Goal: Transaction & Acquisition: Purchase product/service

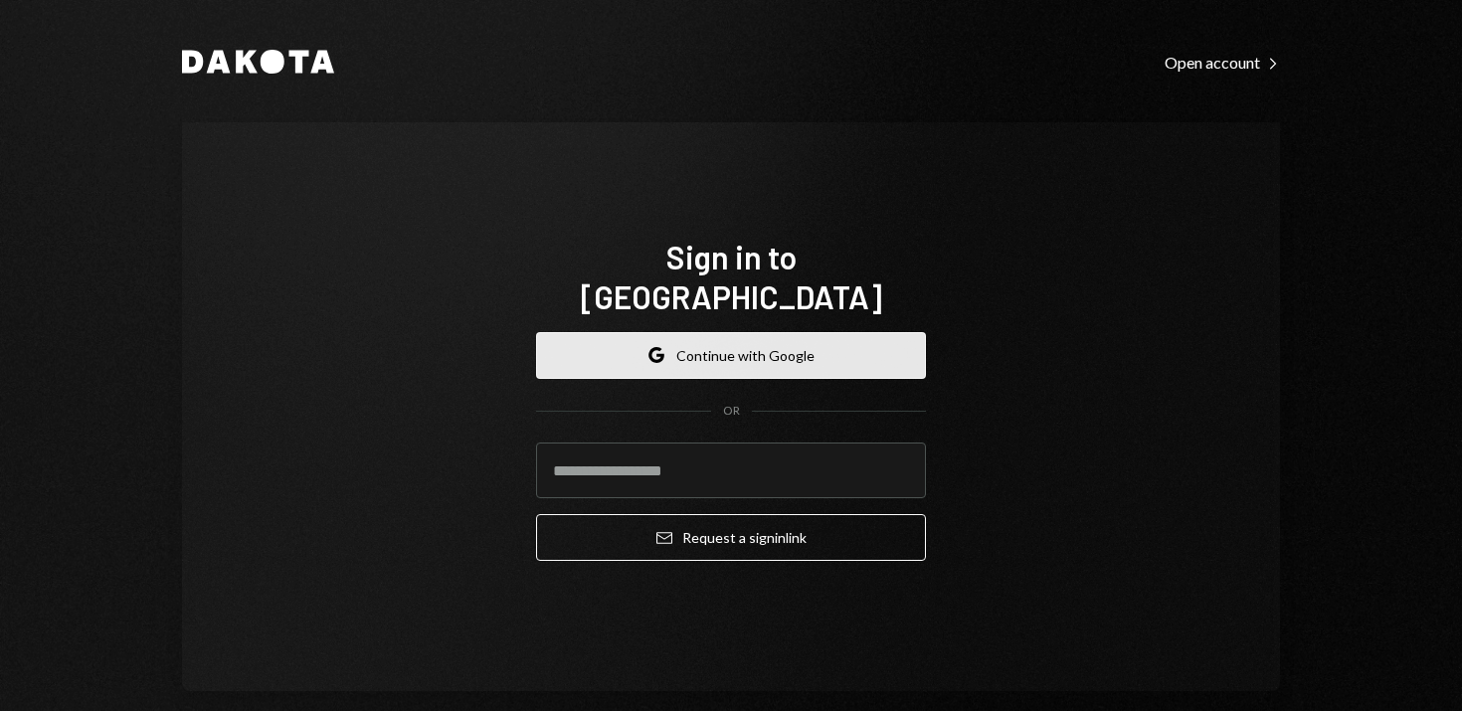
click at [704, 349] on button "Google Continue with Google" at bounding box center [731, 355] width 390 height 47
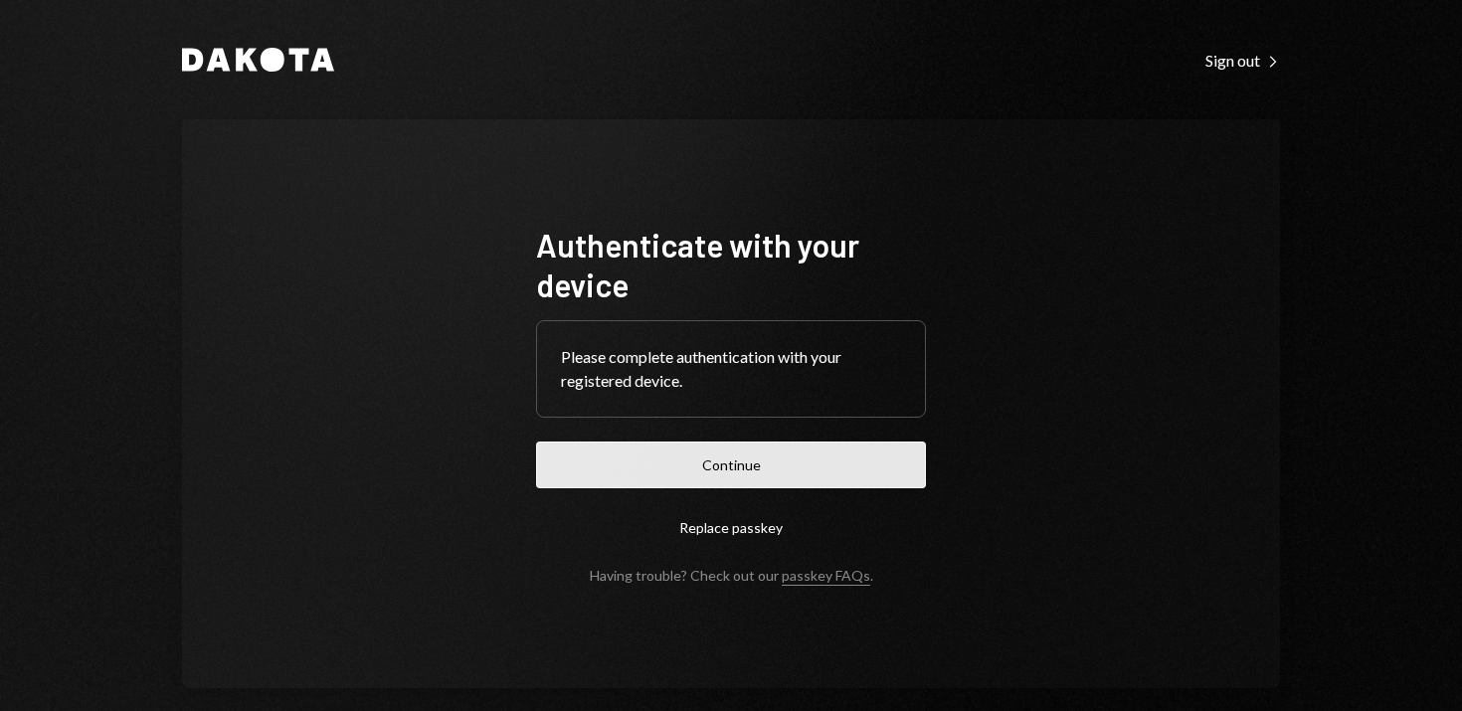
click at [752, 471] on button "Continue" at bounding box center [731, 465] width 390 height 47
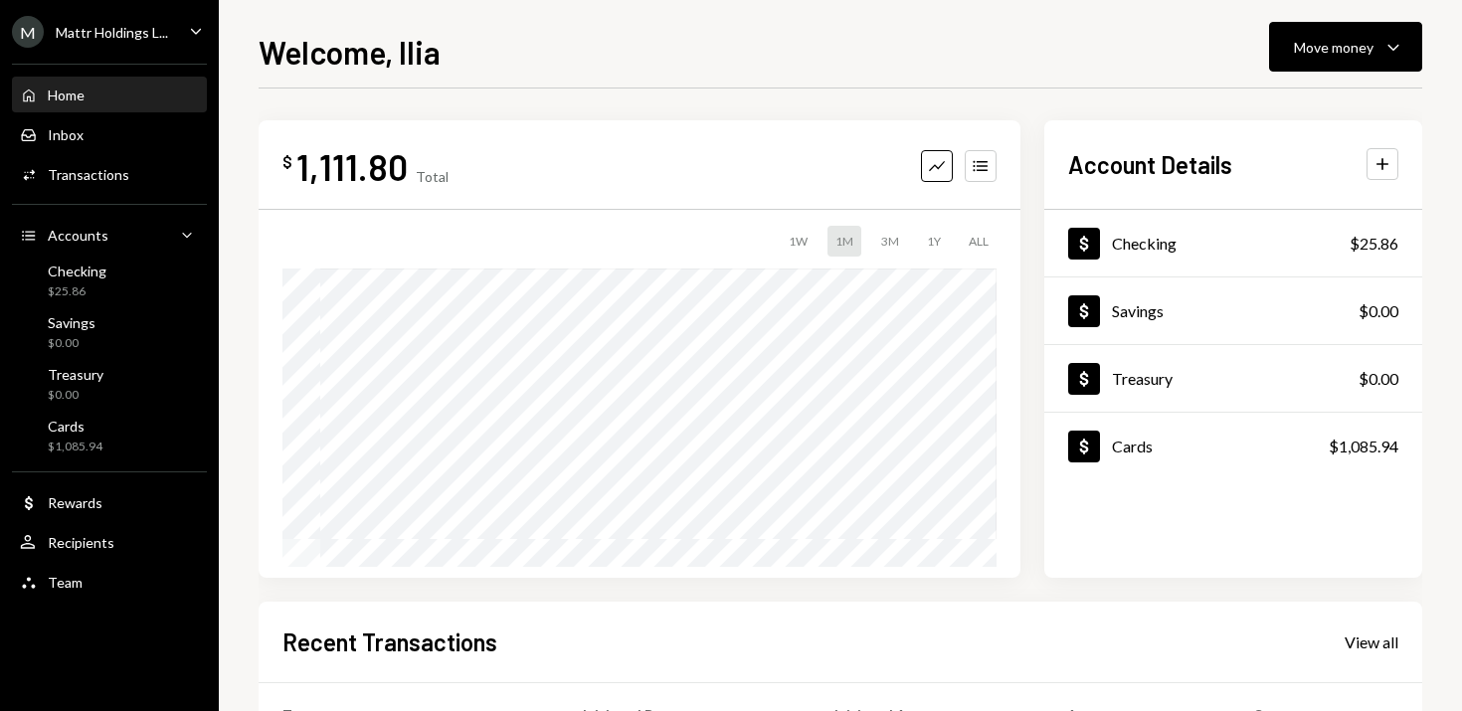
click at [181, 23] on div "M Mattr Holdings L... Caret Down" at bounding box center [109, 32] width 219 height 32
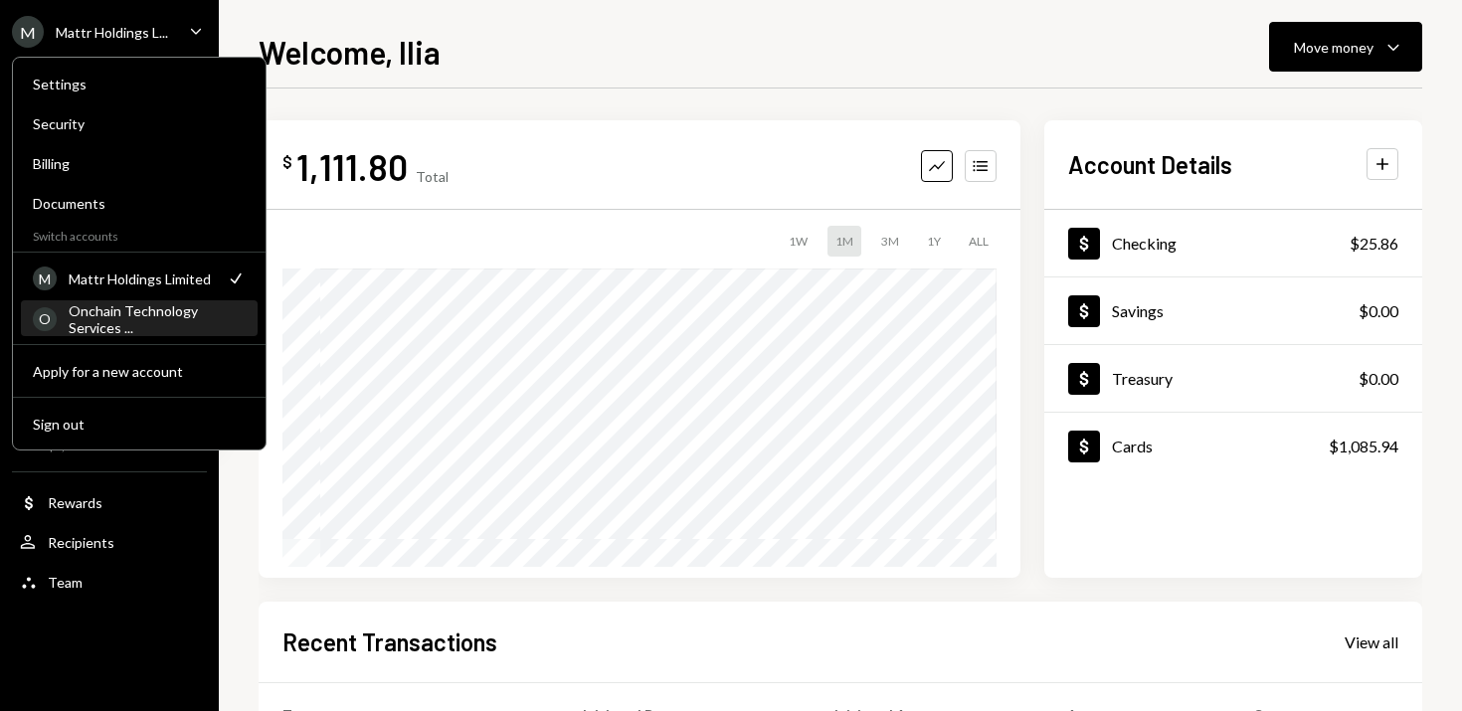
click at [127, 322] on div "Onchain Technology Services ..." at bounding box center [157, 319] width 177 height 34
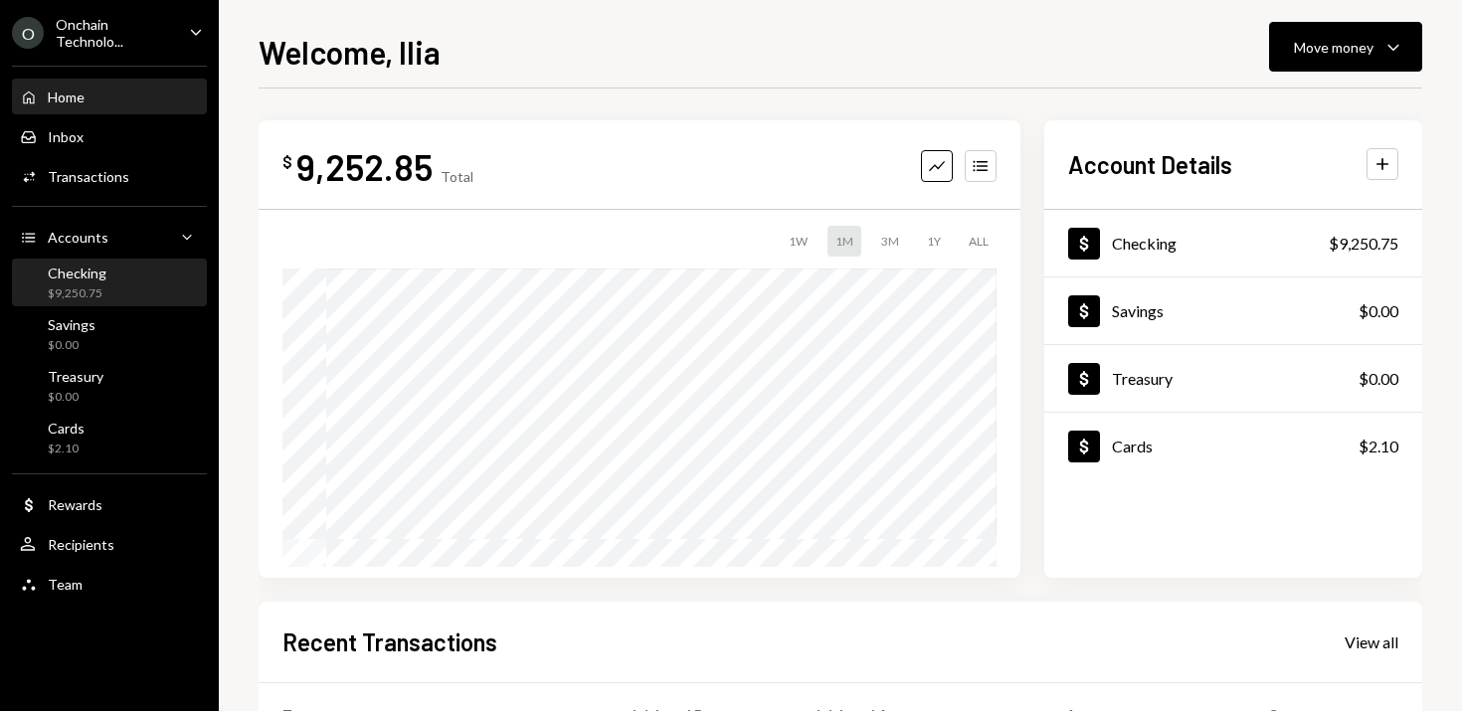
click at [96, 279] on div "Checking" at bounding box center [77, 273] width 59 height 17
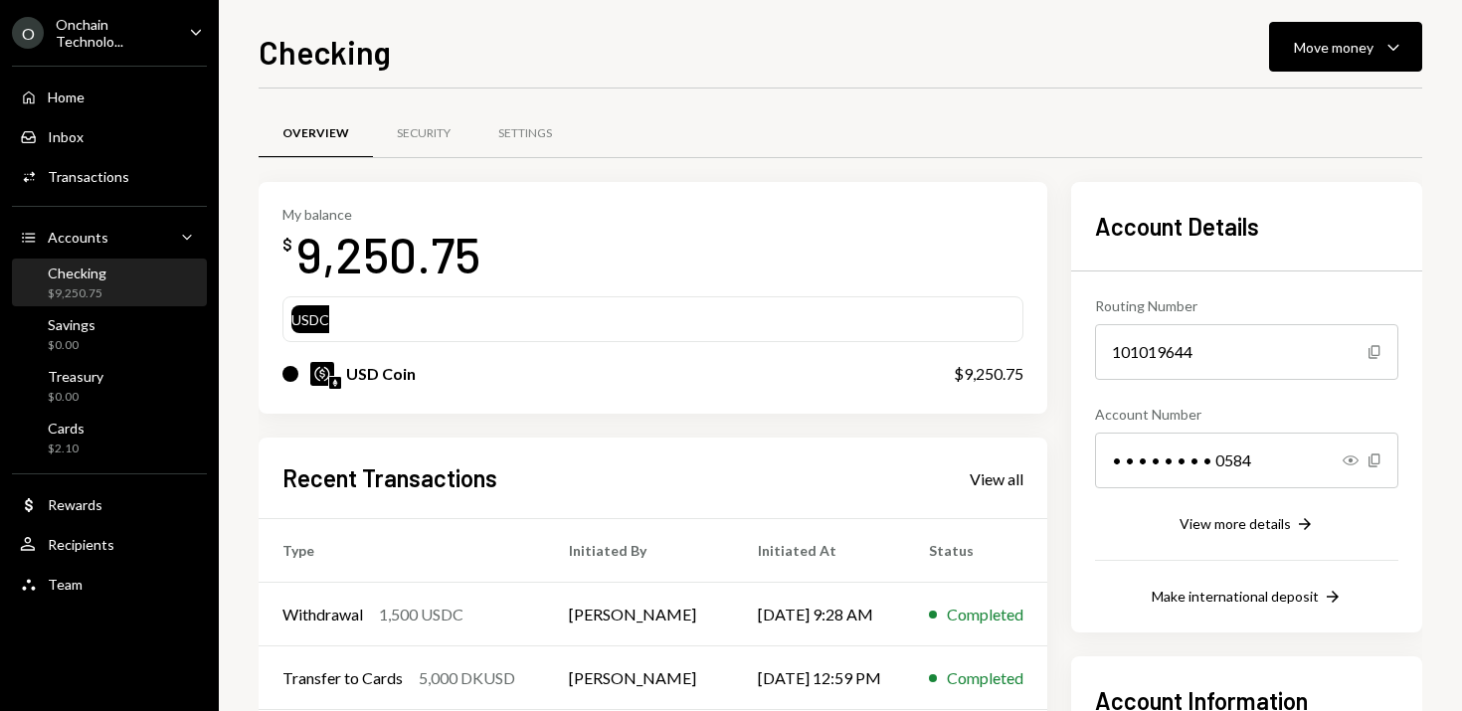
click at [1075, 345] on div "My balance $ 9,250.75 USDC USD Coin $9,250.75 Recent Transactions View all Type…" at bounding box center [841, 564] width 1164 height 765
click at [73, 583] on div "Team" at bounding box center [65, 584] width 35 height 17
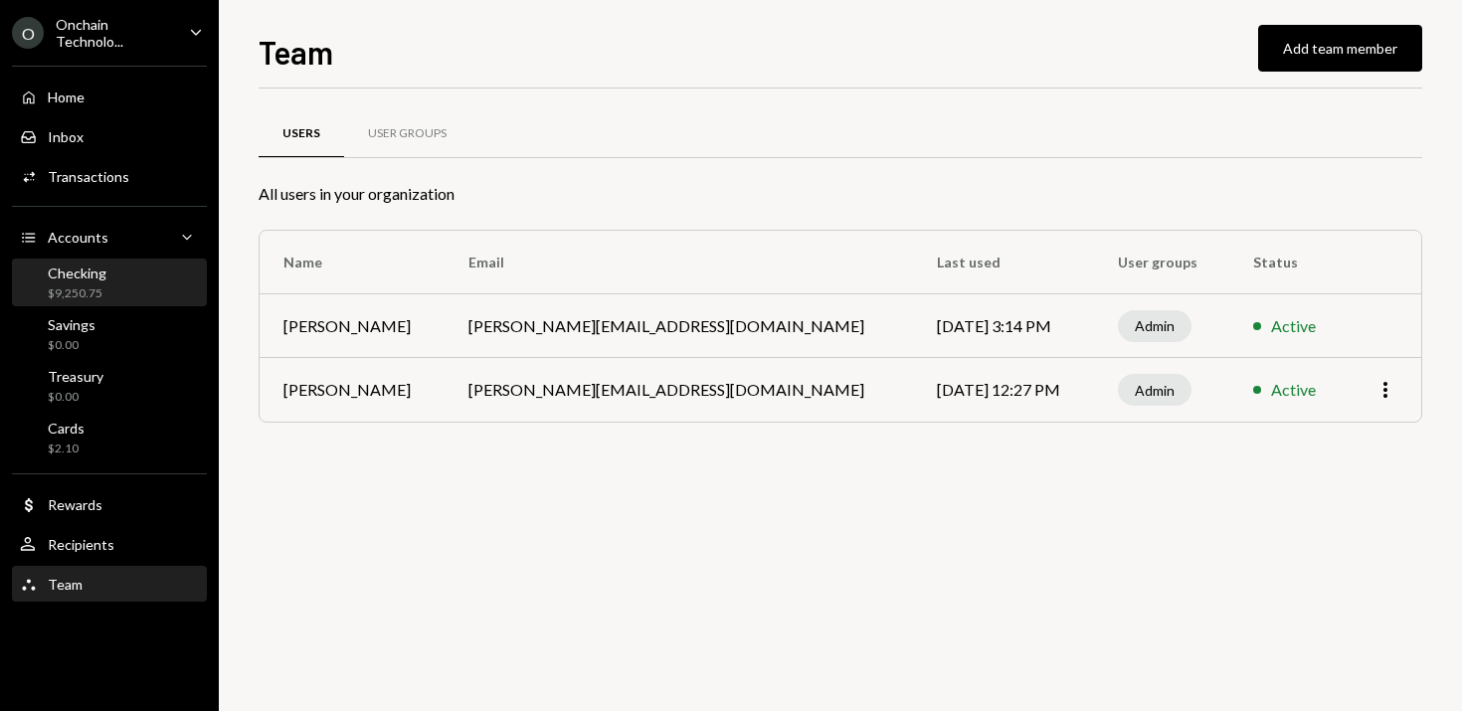
click at [92, 275] on div "Checking" at bounding box center [77, 273] width 59 height 17
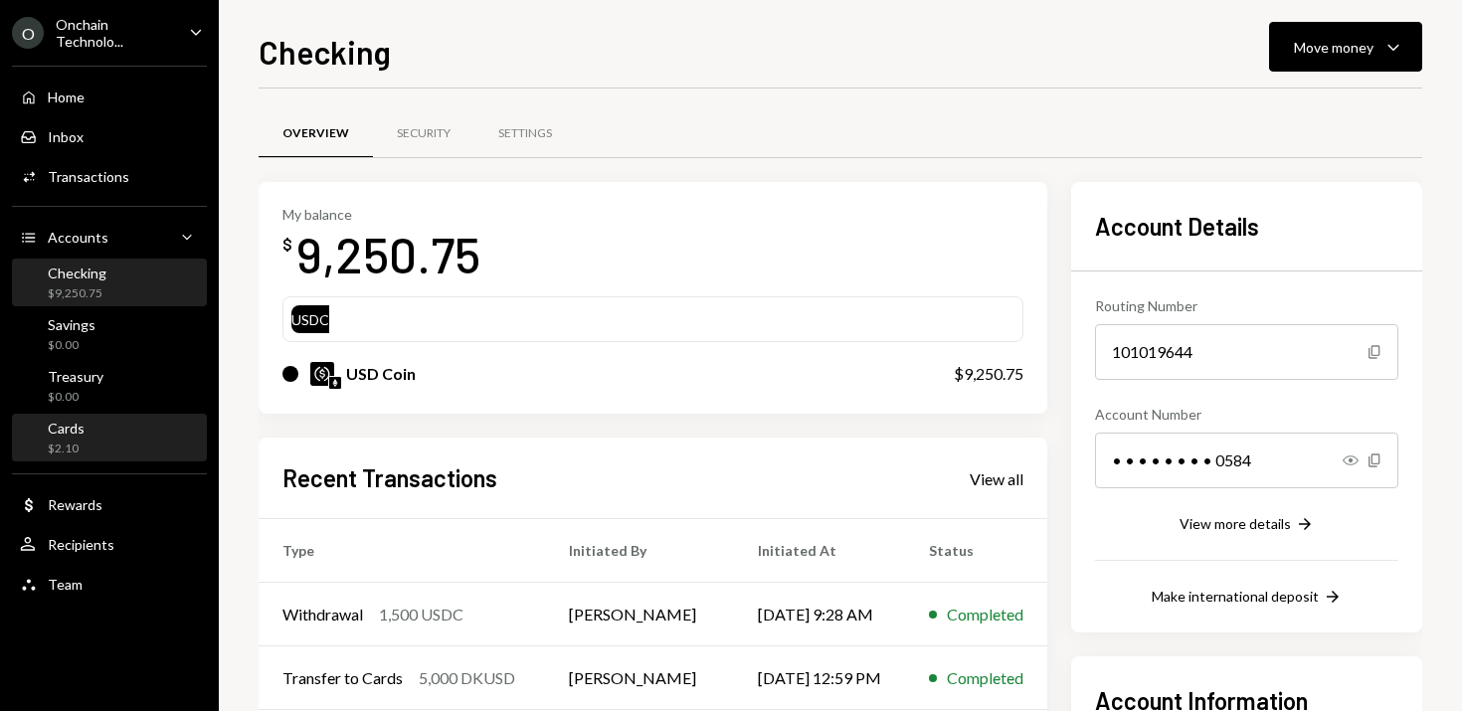
click at [93, 433] on div "Cards $2.10" at bounding box center [109, 439] width 179 height 38
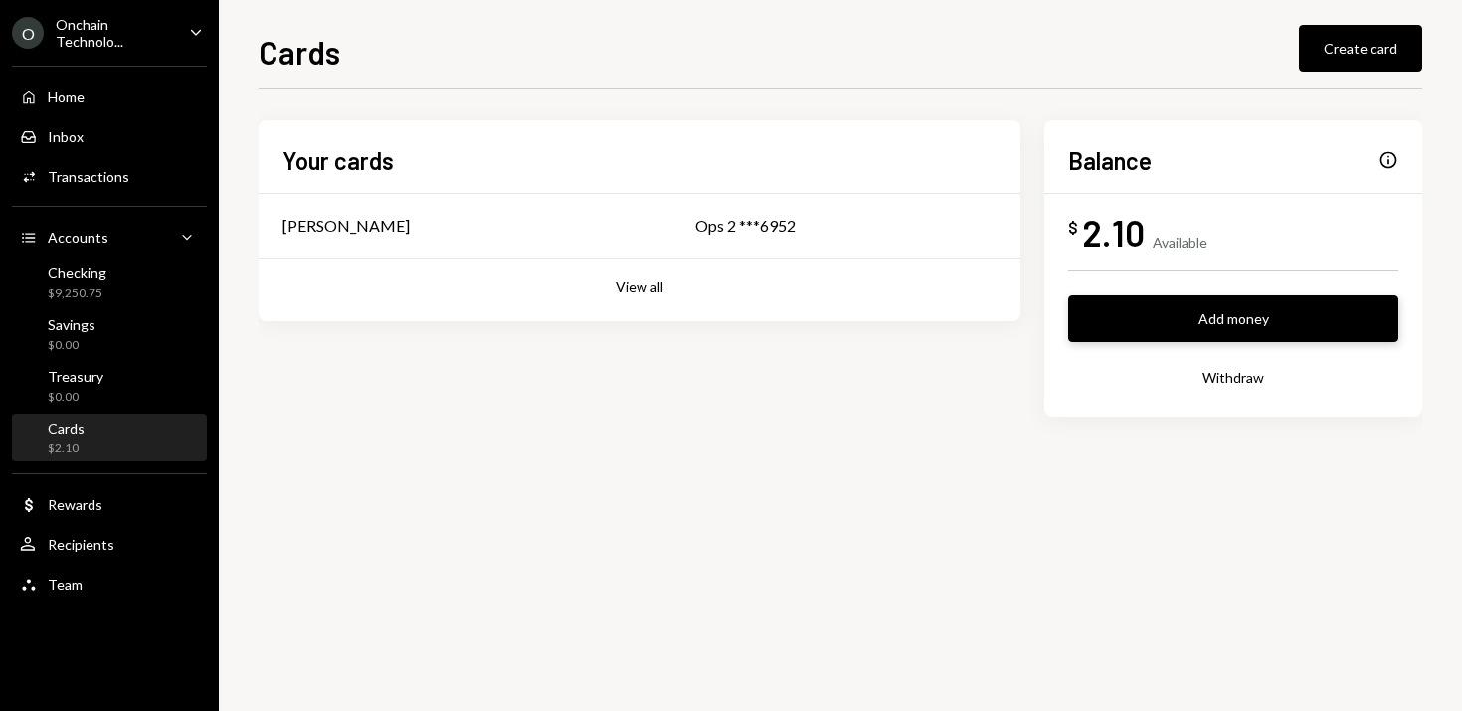
click at [1197, 331] on button "Add money" at bounding box center [1233, 318] width 330 height 47
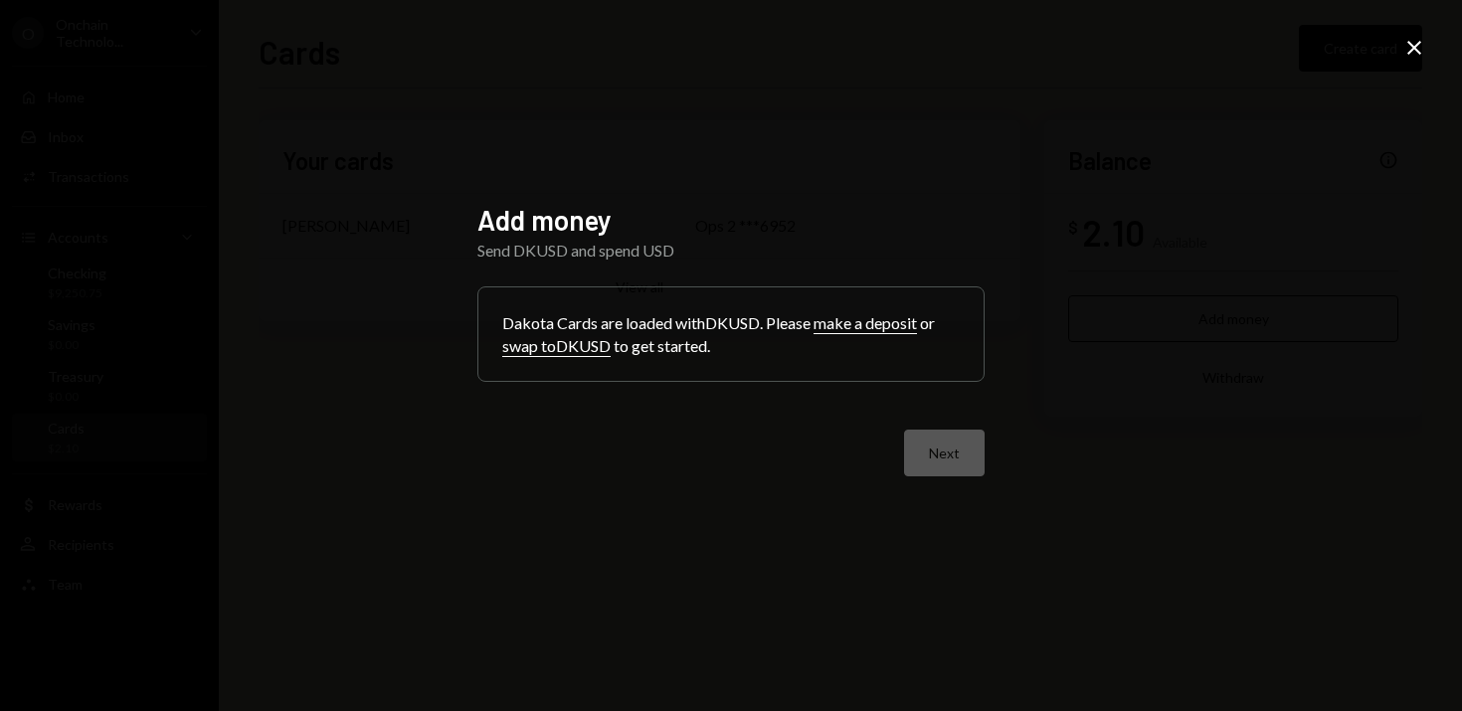
click at [1414, 50] on icon "Close" at bounding box center [1415, 48] width 24 height 24
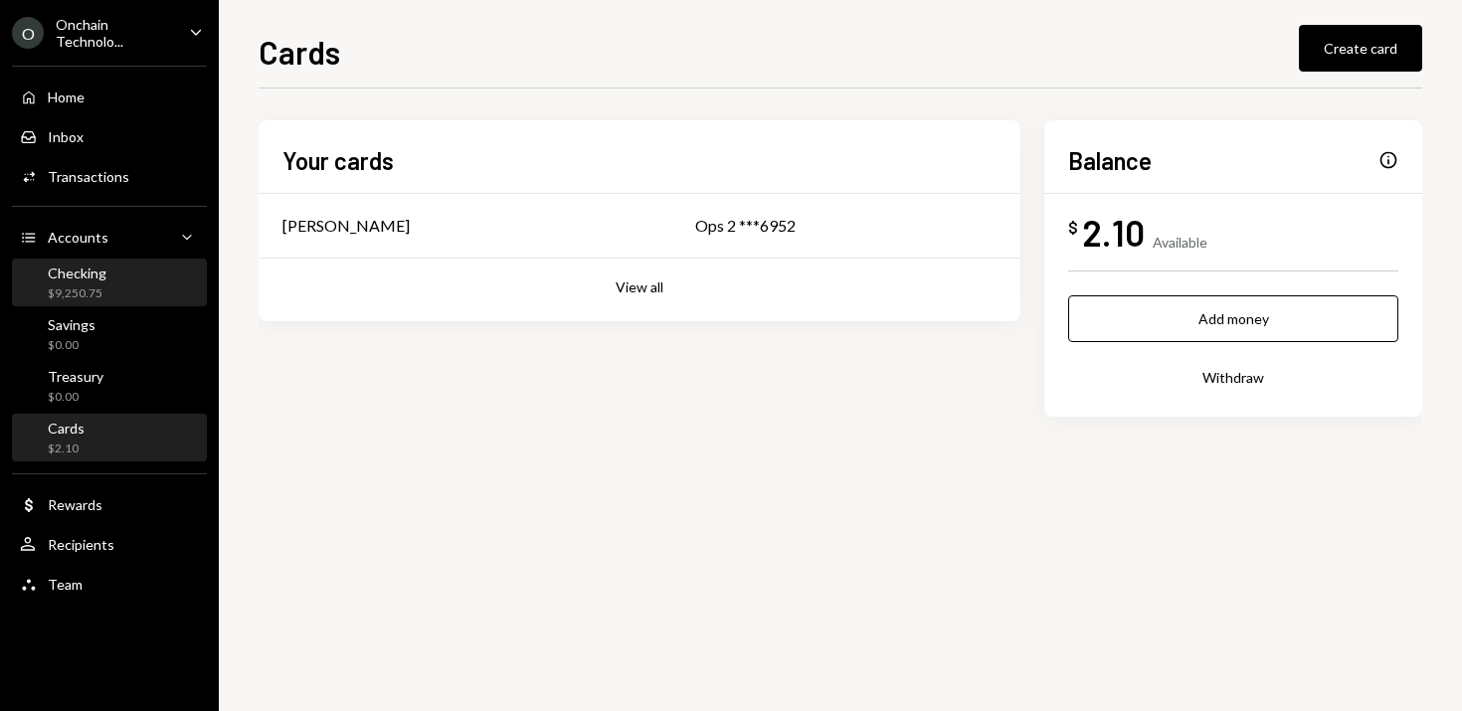
click at [113, 261] on div "Checking $9,250.75" at bounding box center [109, 284] width 179 height 46
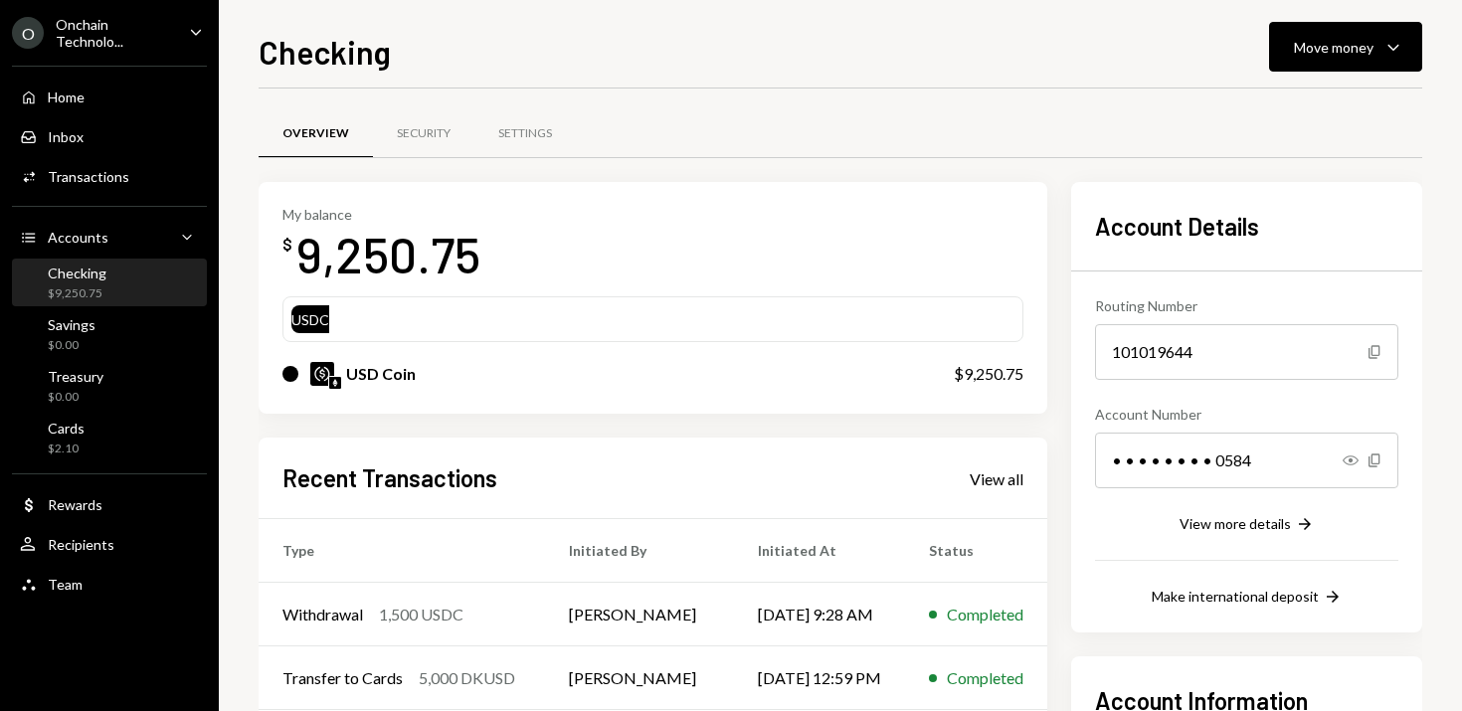
click at [458, 321] on div "USDC" at bounding box center [652, 319] width 723 height 28
click at [1011, 373] on div "$9,250.75" at bounding box center [989, 374] width 70 height 24
click at [1395, 56] on icon "Caret Down" at bounding box center [1394, 47] width 24 height 24
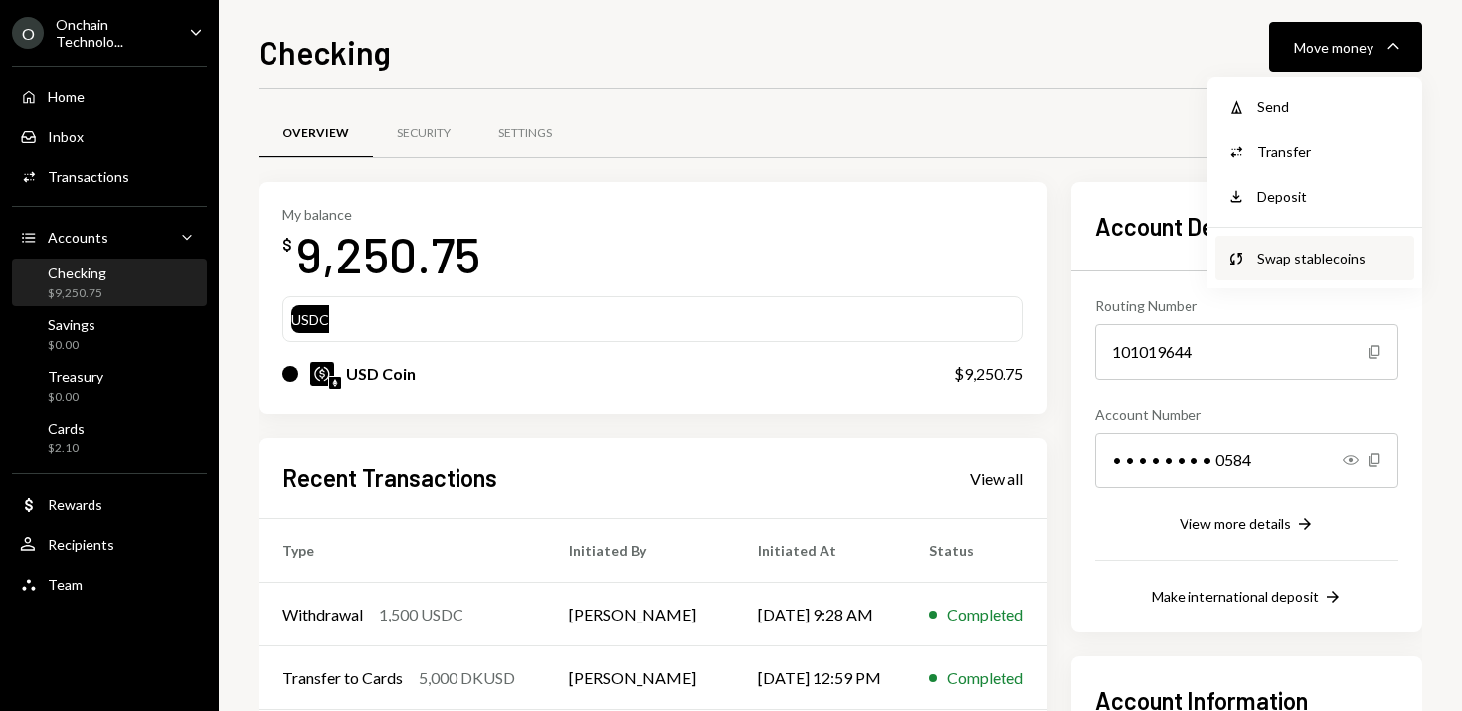
click at [1286, 272] on div "Swap Swap stablecoins" at bounding box center [1315, 258] width 199 height 45
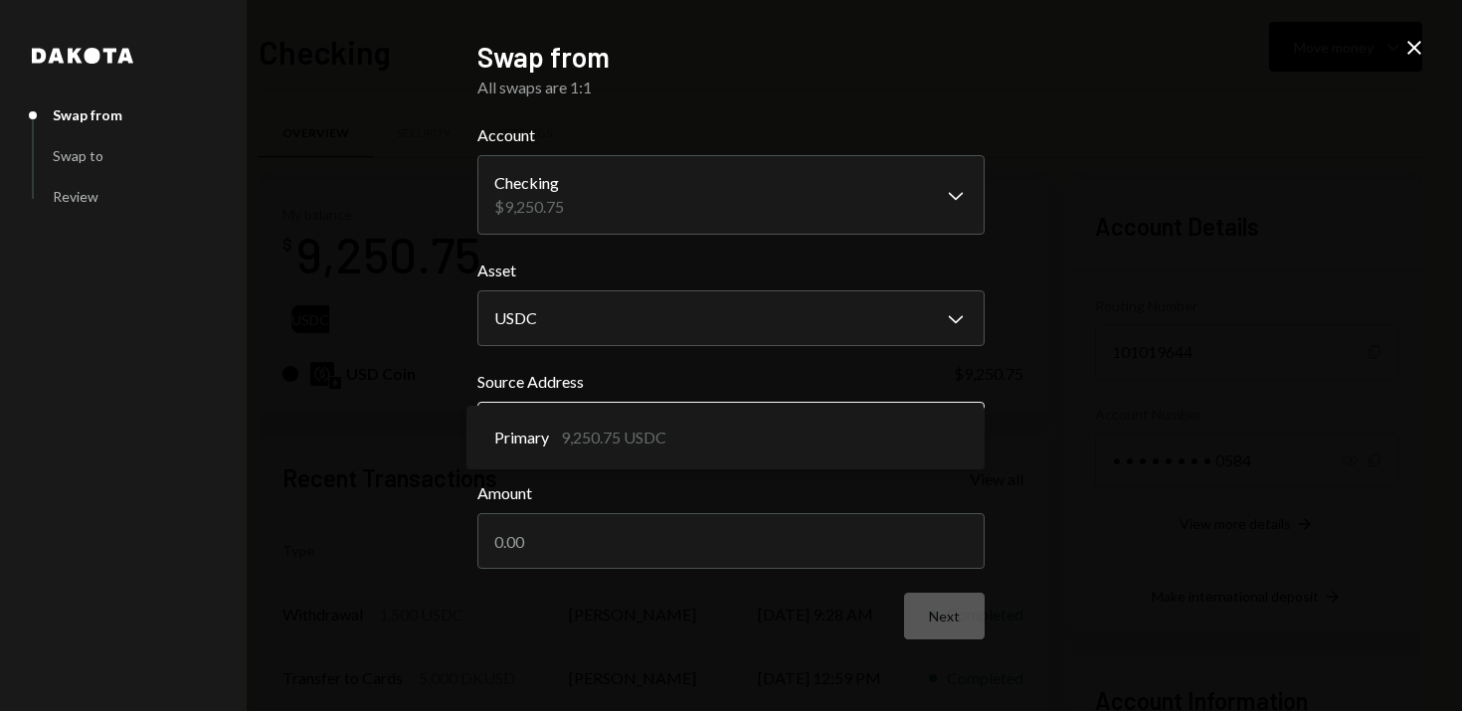
click at [603, 434] on body "O Onchain Technolo... Caret Down Home Home Inbox Inbox Activities Transactions …" at bounding box center [731, 355] width 1462 height 711
click at [357, 422] on div "**********" at bounding box center [731, 355] width 1462 height 711
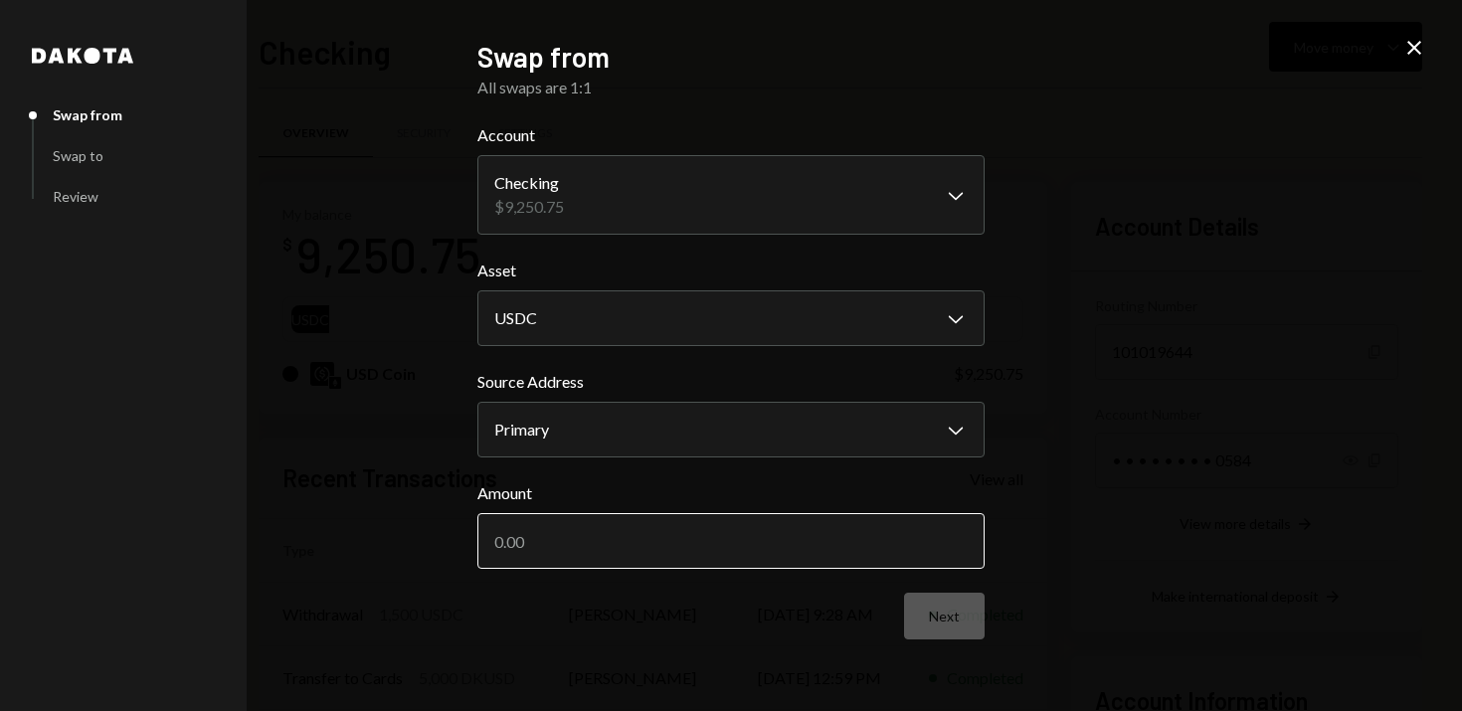
click at [599, 527] on input "Amount" at bounding box center [731, 541] width 507 height 56
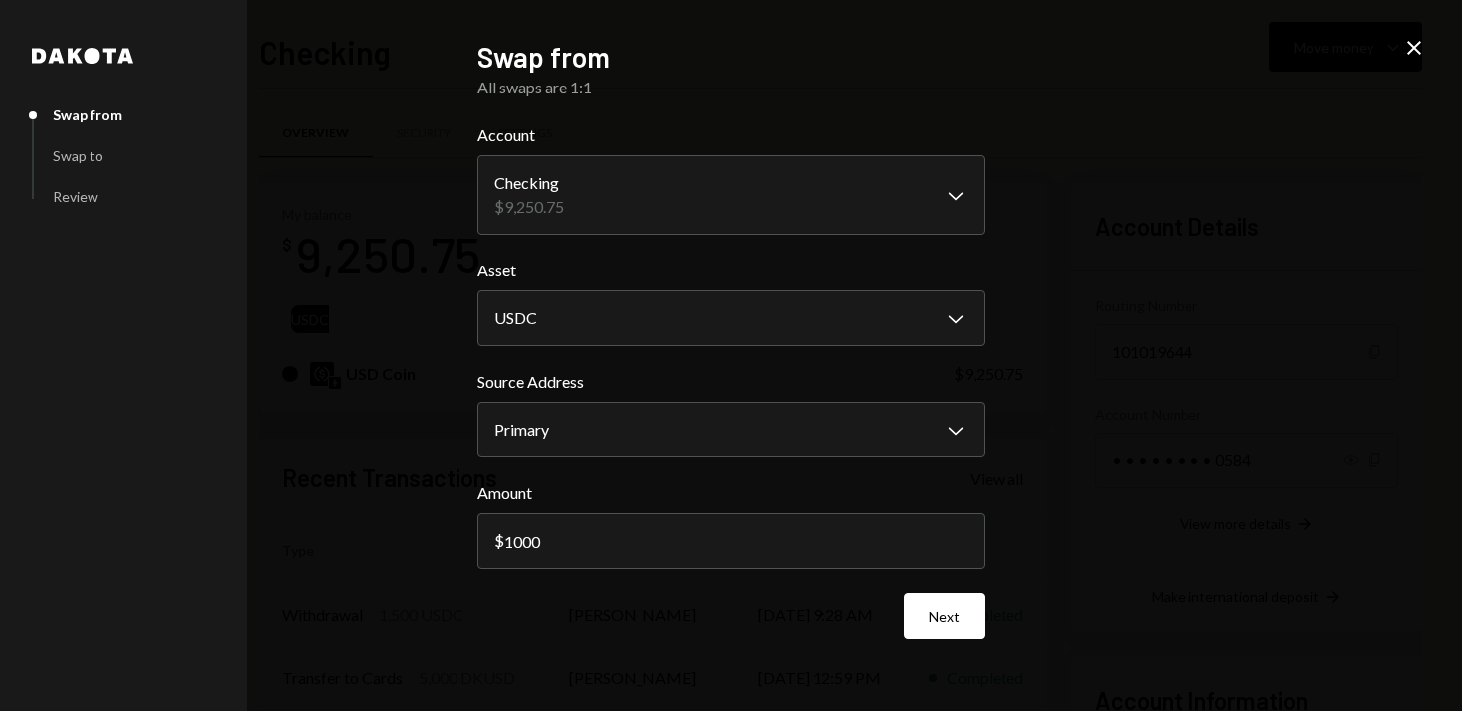
type input "1000"
click at [1223, 417] on div "**********" at bounding box center [731, 355] width 1462 height 711
click at [943, 621] on button "Next" at bounding box center [944, 616] width 81 height 47
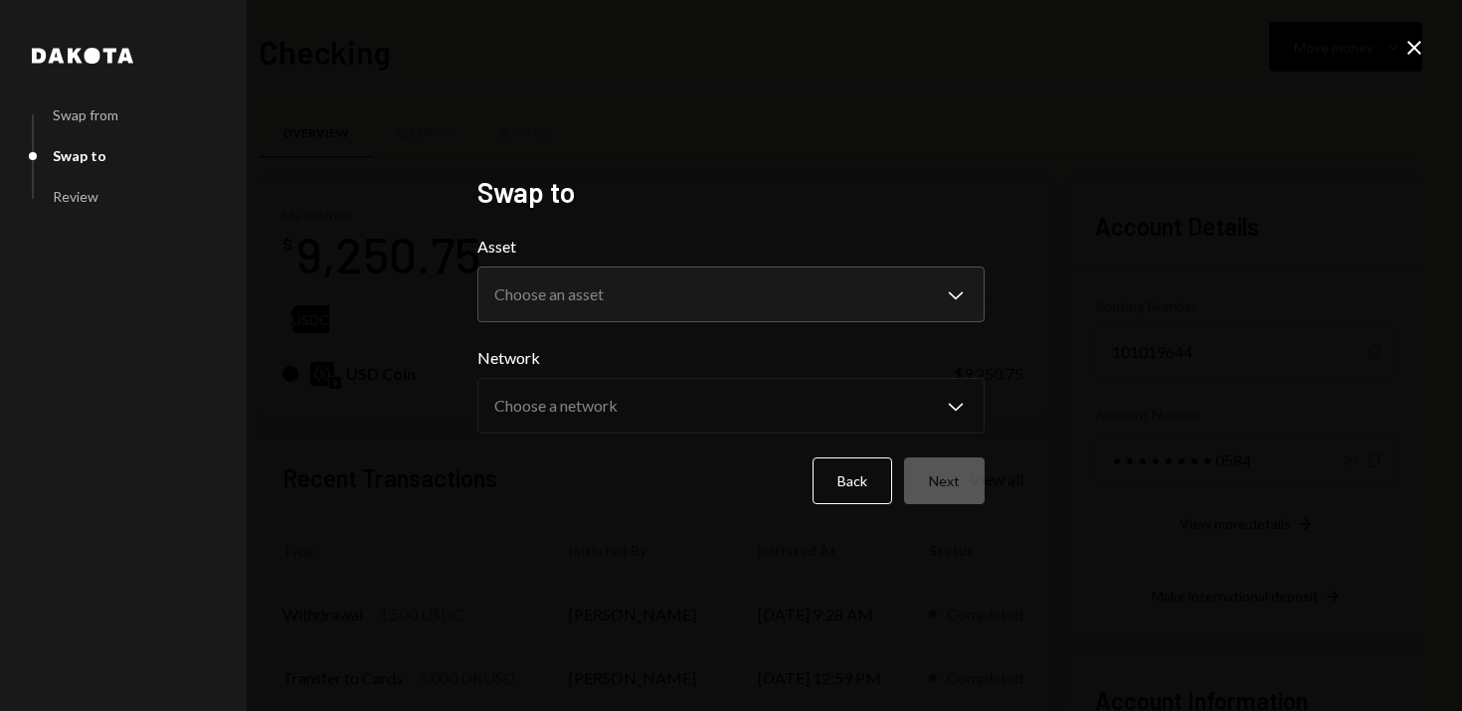
click at [766, 259] on div "**********" at bounding box center [731, 279] width 507 height 88
click at [729, 328] on form "**********" at bounding box center [731, 370] width 507 height 270
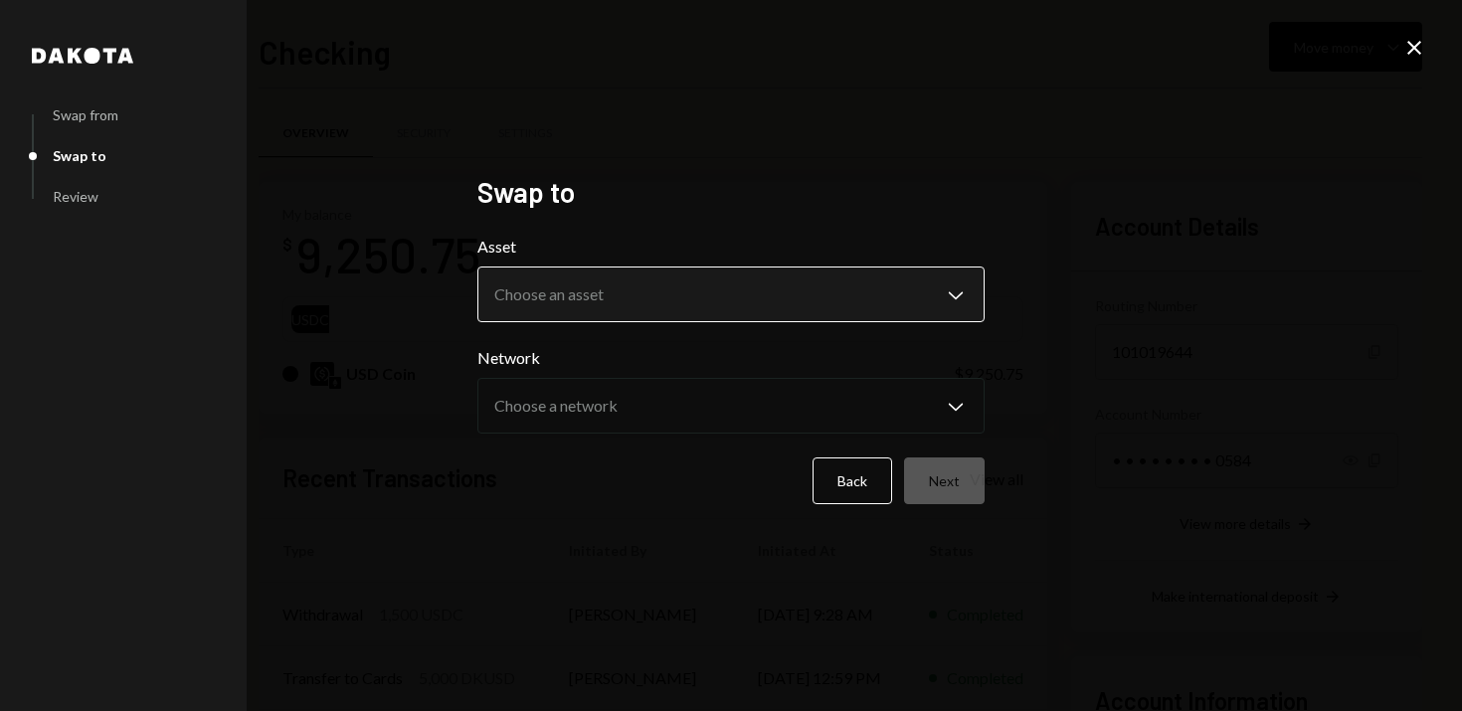
click at [739, 296] on body "O Onchain Technolo... Caret Down Home Home Inbox Inbox Activities Transactions …" at bounding box center [731, 355] width 1462 height 711
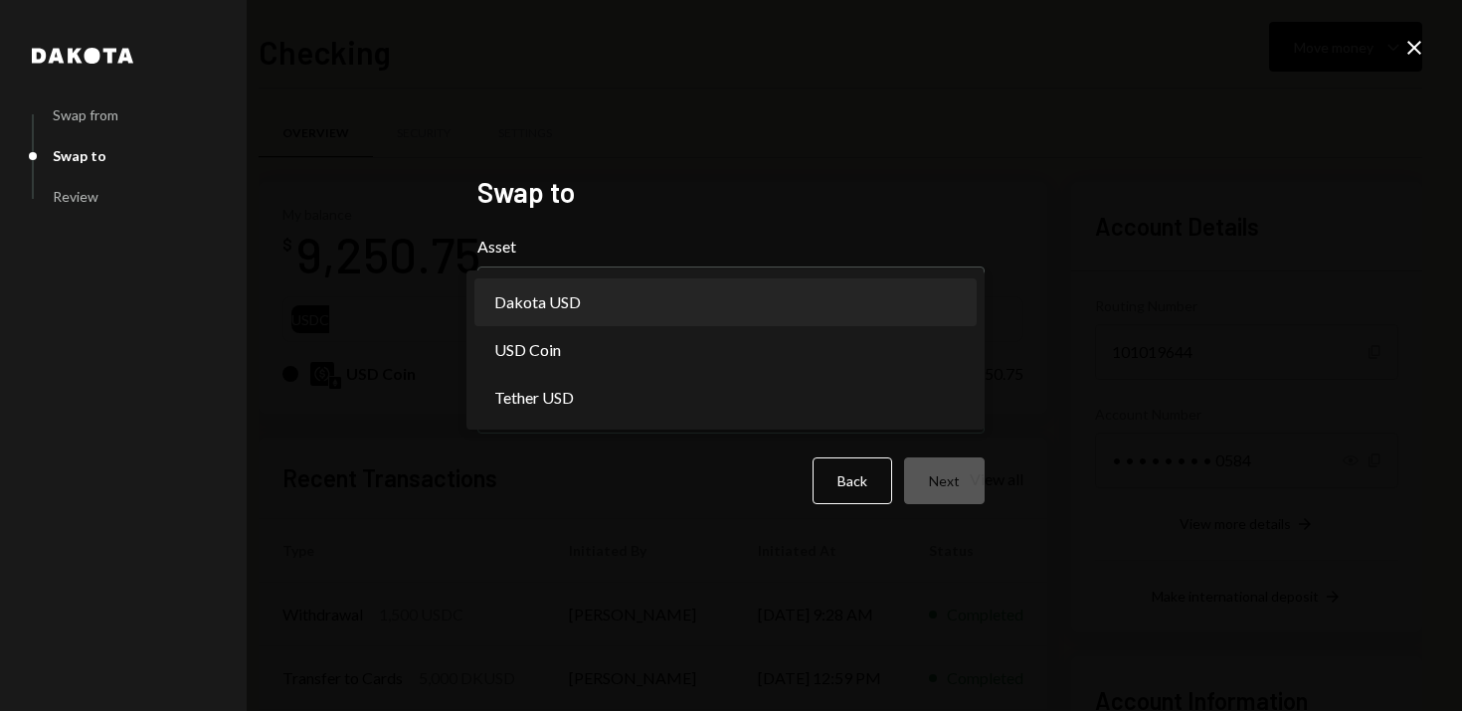
select select "*****"
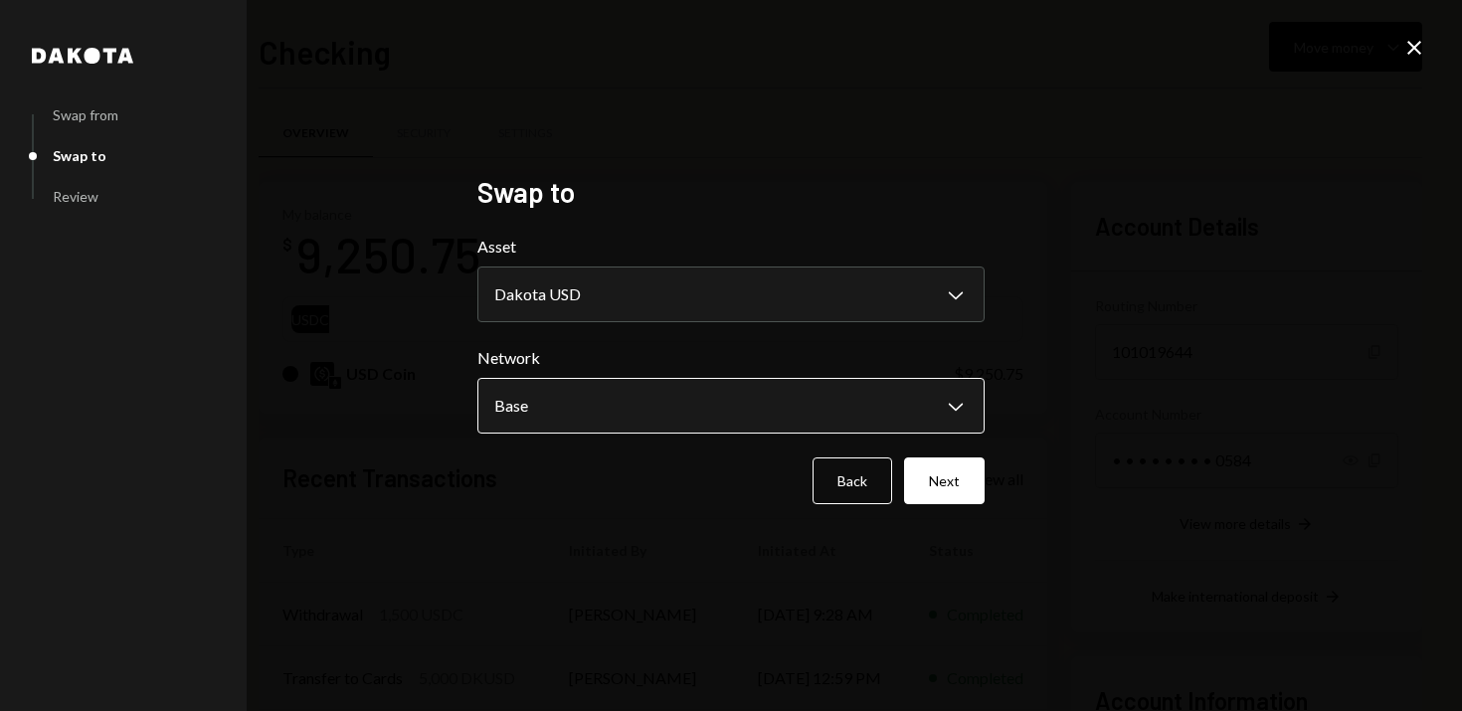
click at [697, 401] on body "O Onchain Technolo... Caret Down Home Home Inbox Inbox Activities Transactions …" at bounding box center [731, 355] width 1462 height 711
click at [951, 485] on button "Next" at bounding box center [944, 481] width 81 height 47
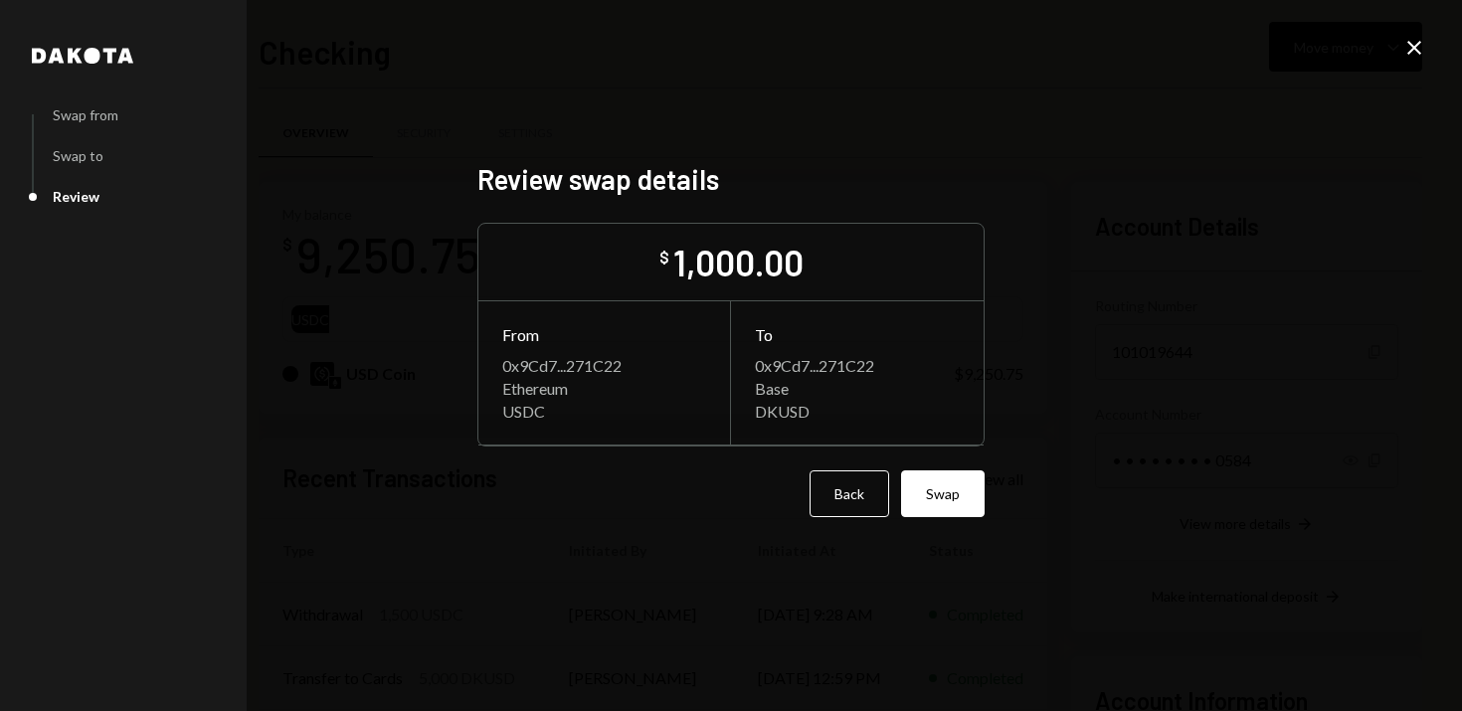
click at [1413, 48] on icon at bounding box center [1415, 48] width 14 height 14
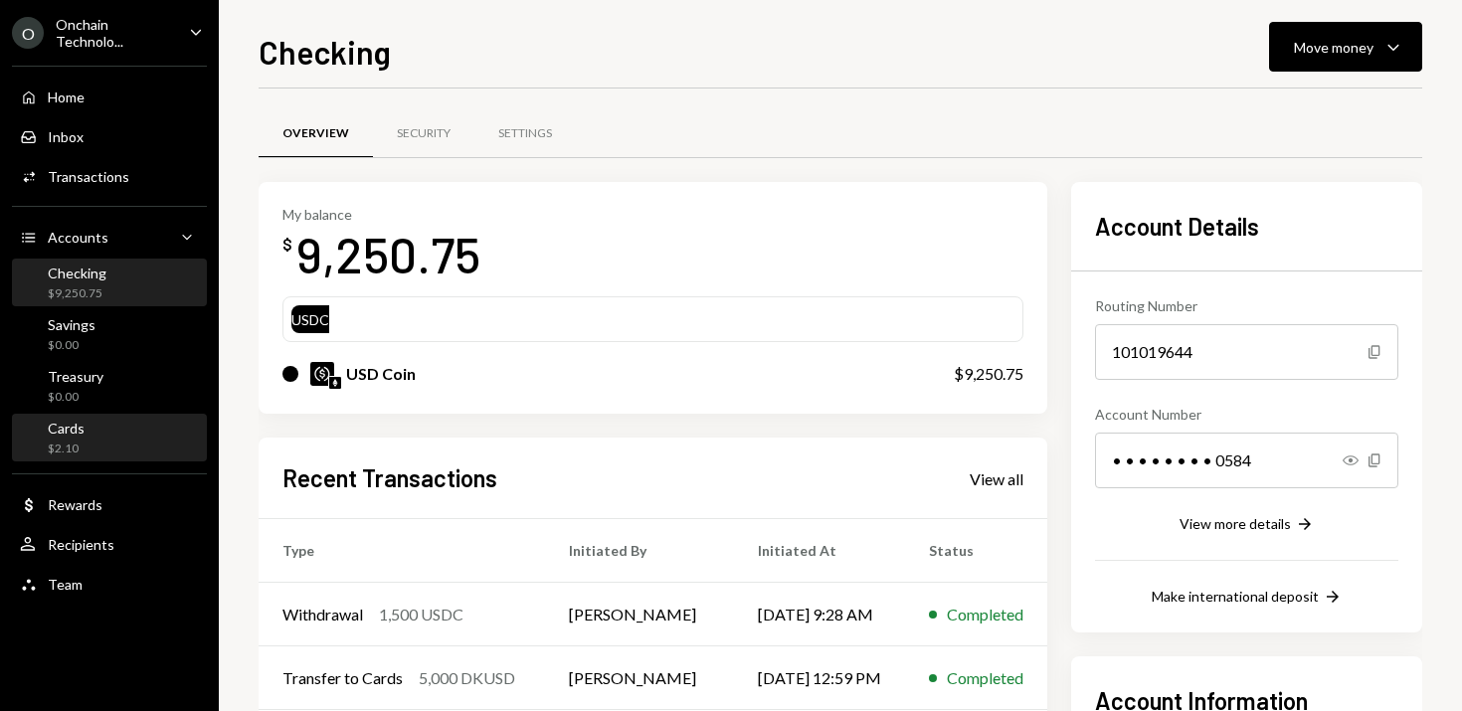
click at [125, 440] on div "Cards $2.10" at bounding box center [109, 439] width 179 height 38
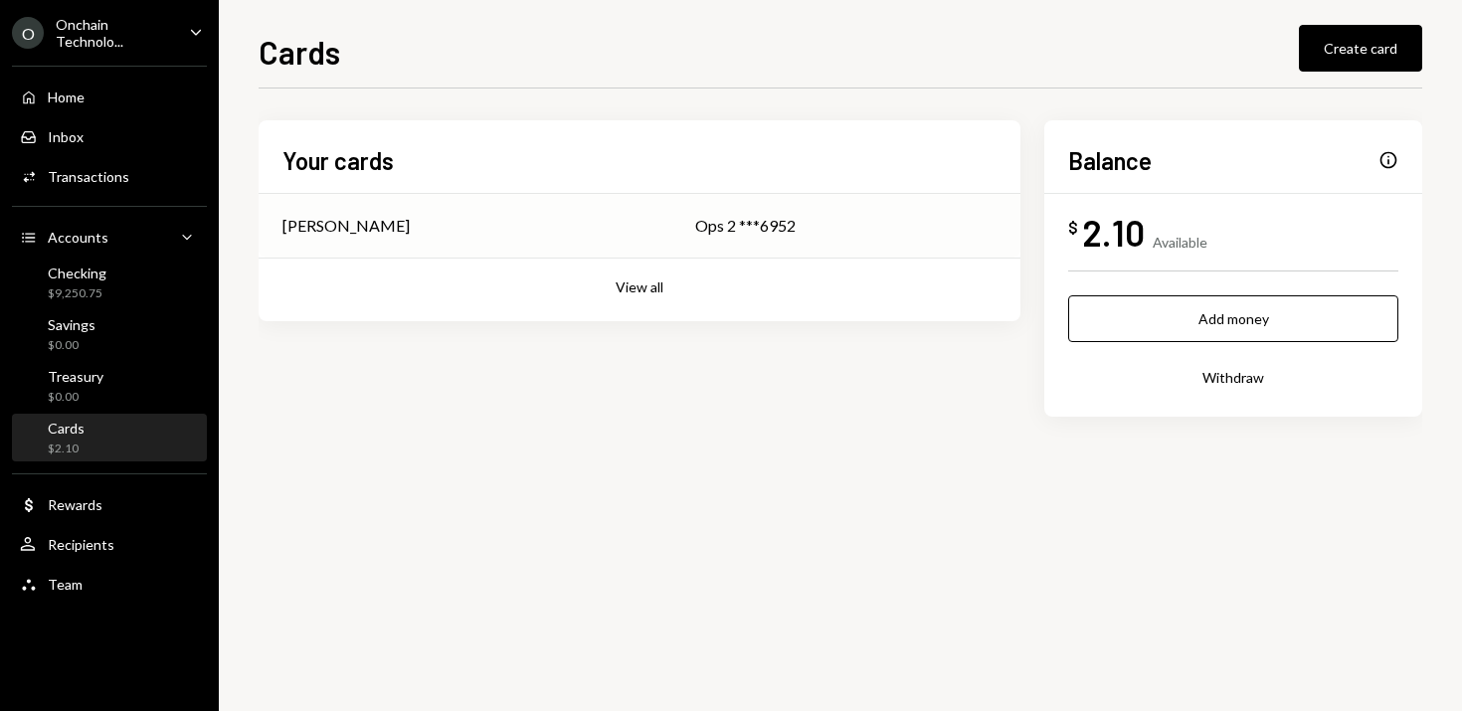
click at [739, 222] on div "Ops 2 ***6952" at bounding box center [845, 226] width 301 height 24
click at [1114, 234] on div "2.10" at bounding box center [1113, 232] width 63 height 45
click at [646, 229] on td "[PERSON_NAME]" at bounding box center [465, 226] width 413 height 64
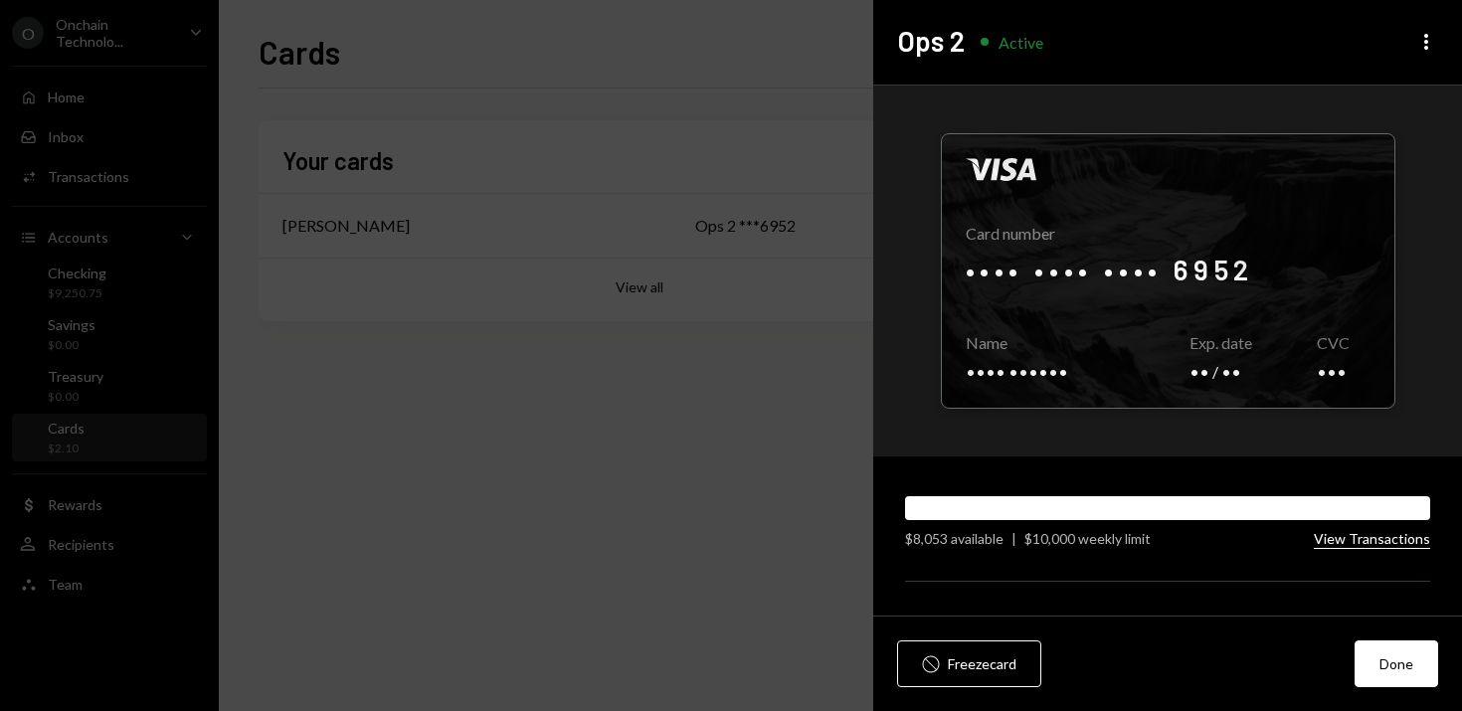
click at [1352, 538] on button "View Transactions" at bounding box center [1372, 539] width 116 height 19
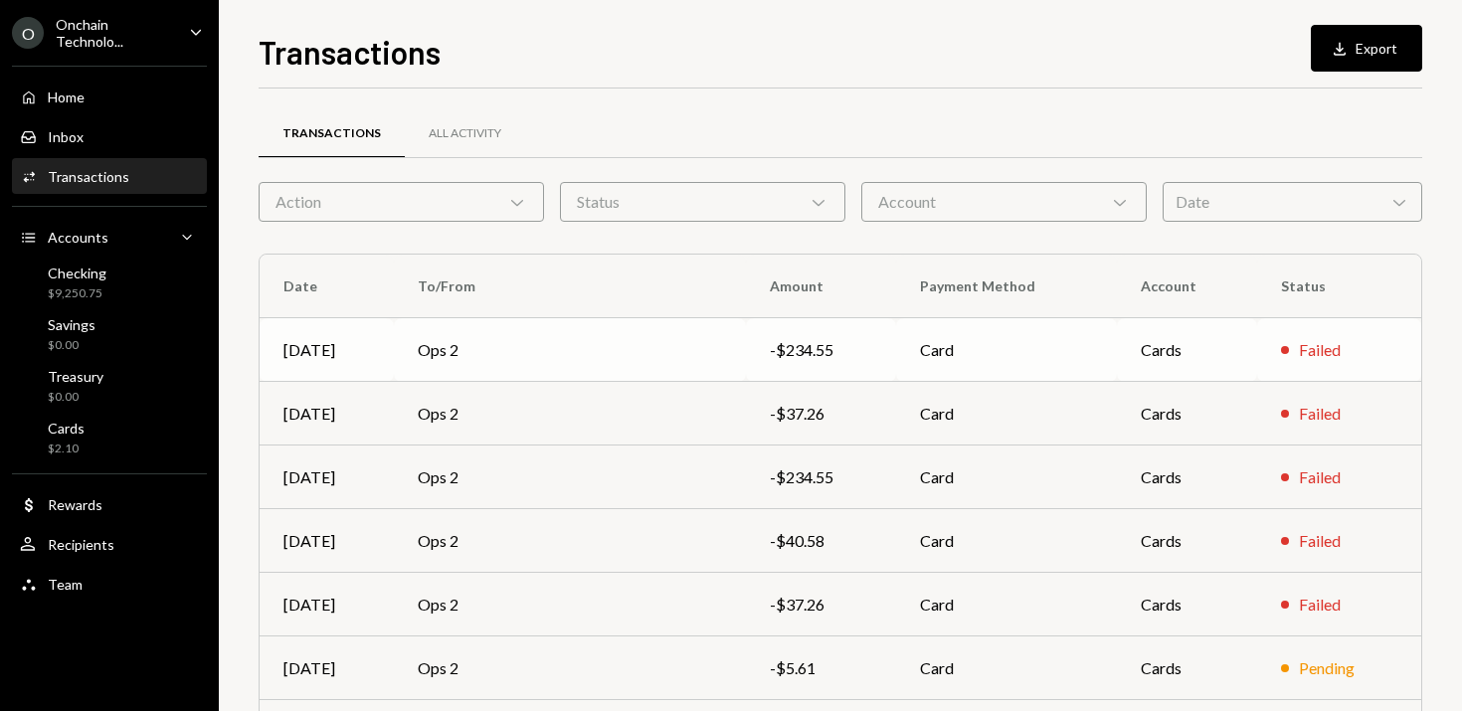
click at [814, 347] on div "-$234.55" at bounding box center [821, 350] width 103 height 24
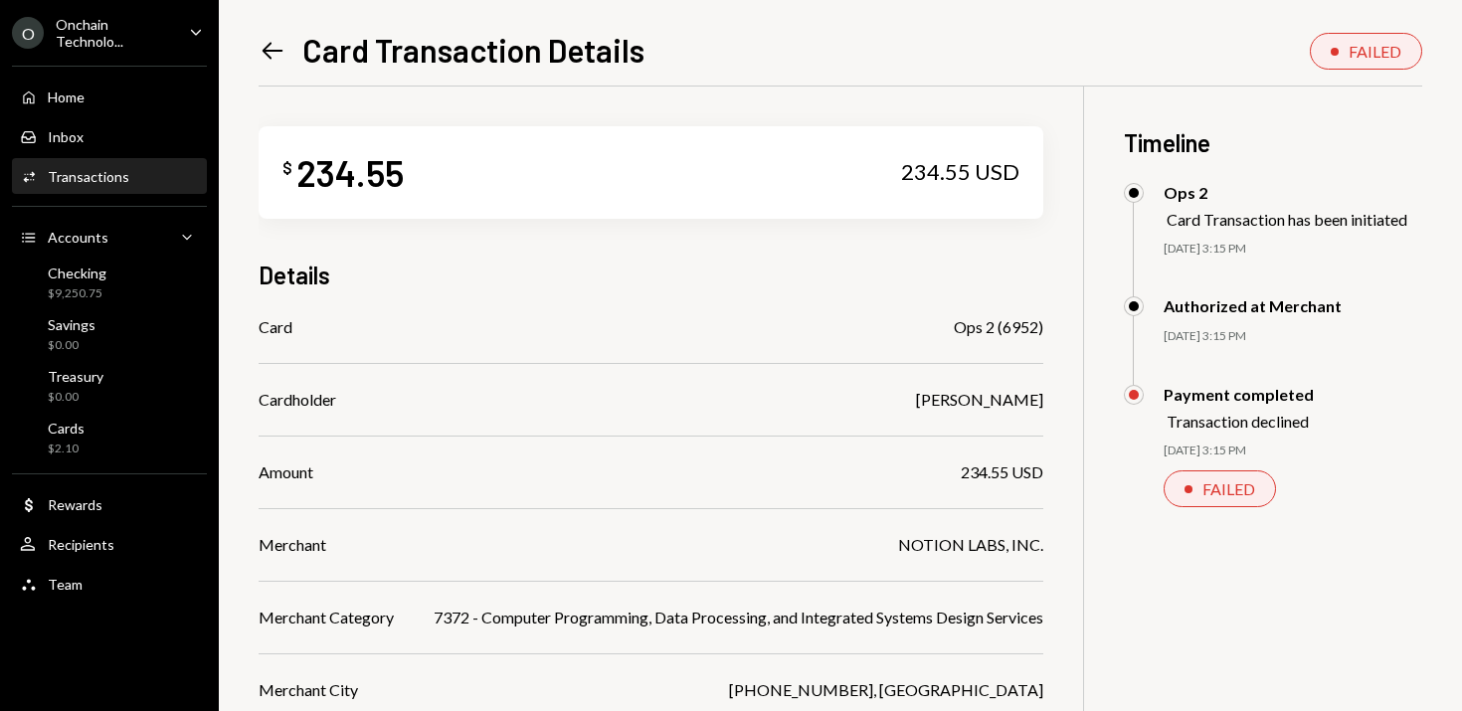
click at [1213, 391] on div "Payment completed" at bounding box center [1239, 394] width 150 height 19
click at [1226, 496] on div "FAILED" at bounding box center [1229, 489] width 53 height 19
click at [109, 295] on div "Checking $9,250.75" at bounding box center [109, 284] width 179 height 38
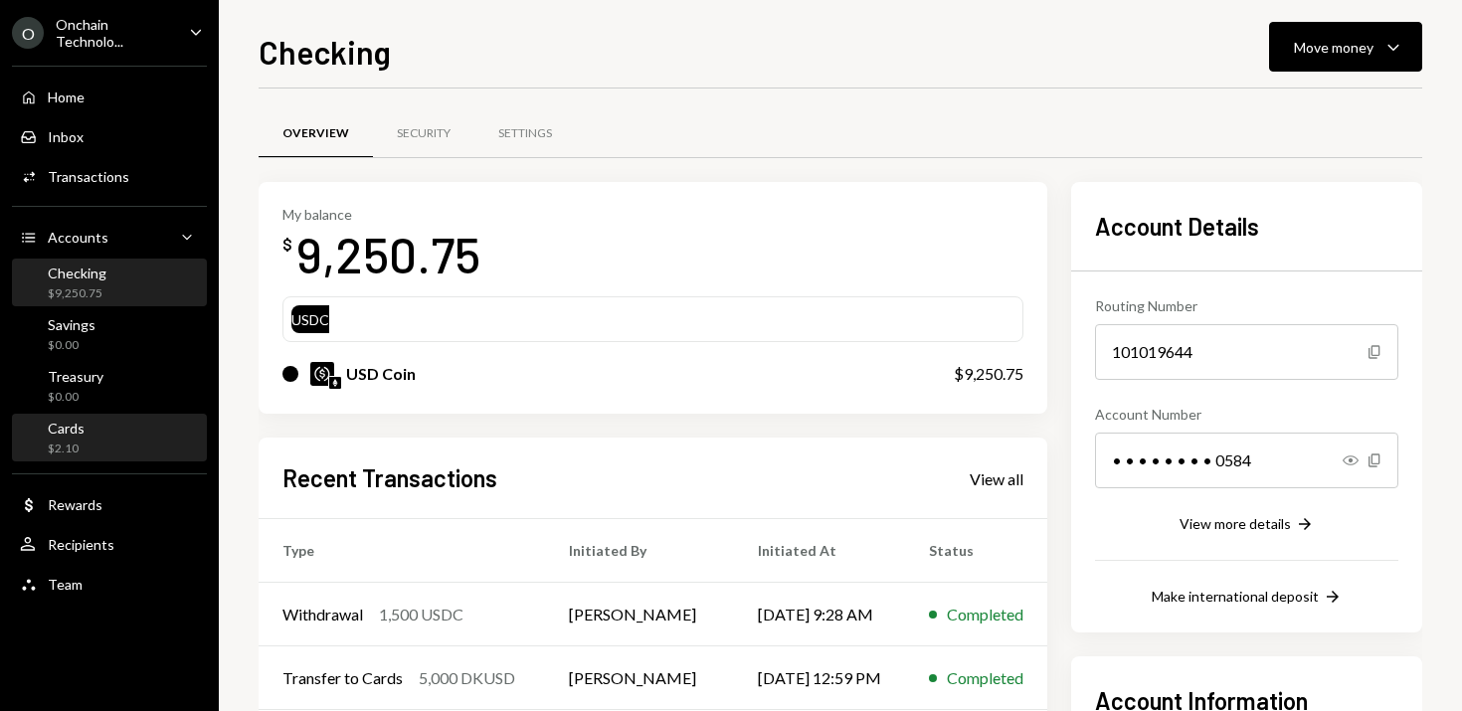
click at [121, 441] on div "Cards $2.10" at bounding box center [109, 439] width 179 height 38
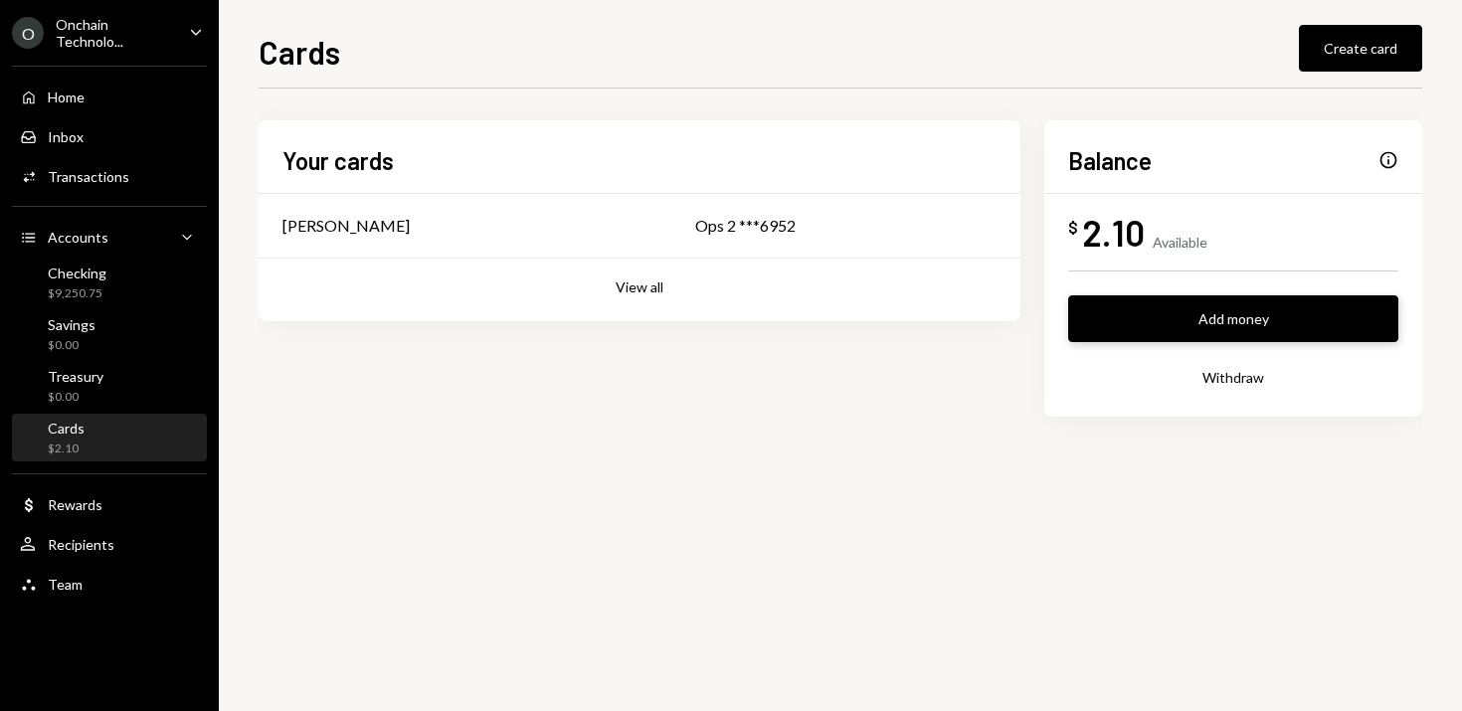
click at [1234, 301] on button "Add money" at bounding box center [1233, 318] width 330 height 47
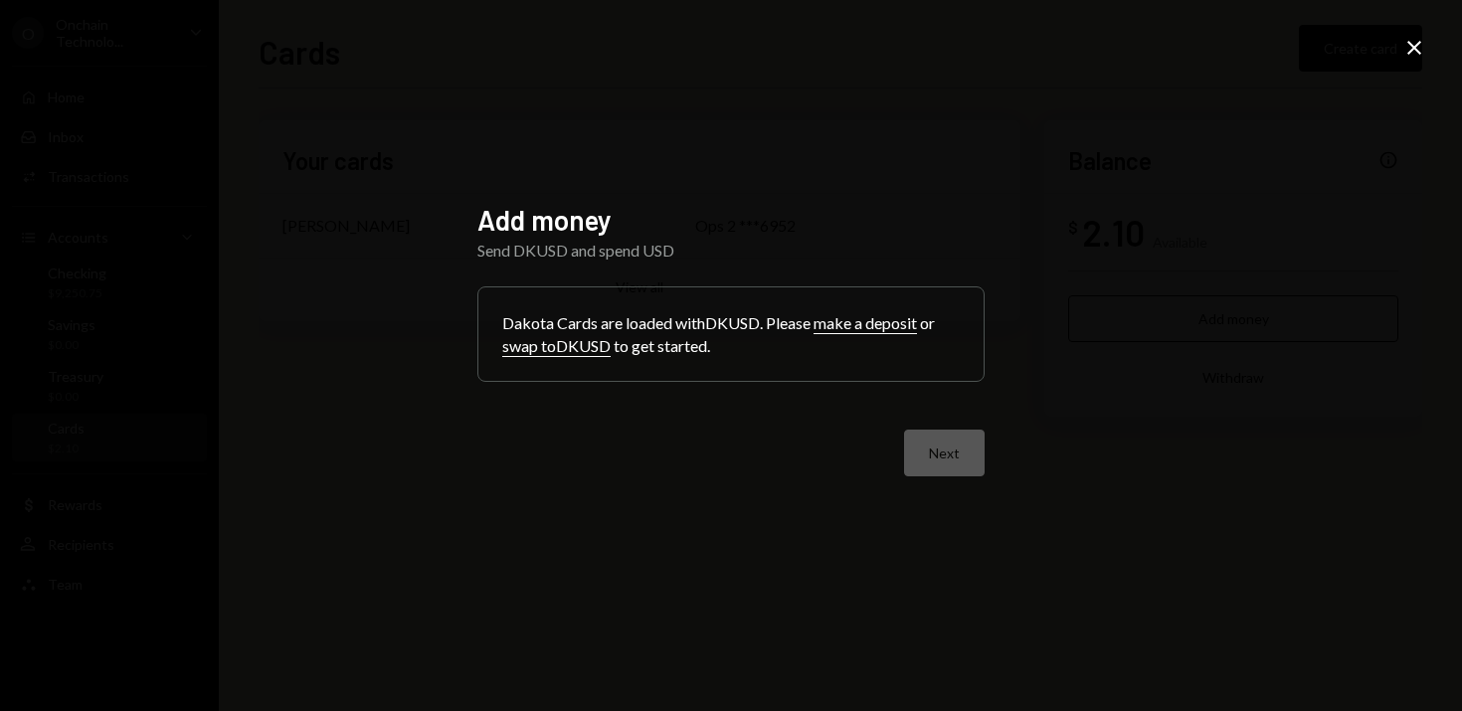
click at [592, 348] on button "swap to DKUSD" at bounding box center [556, 346] width 108 height 21
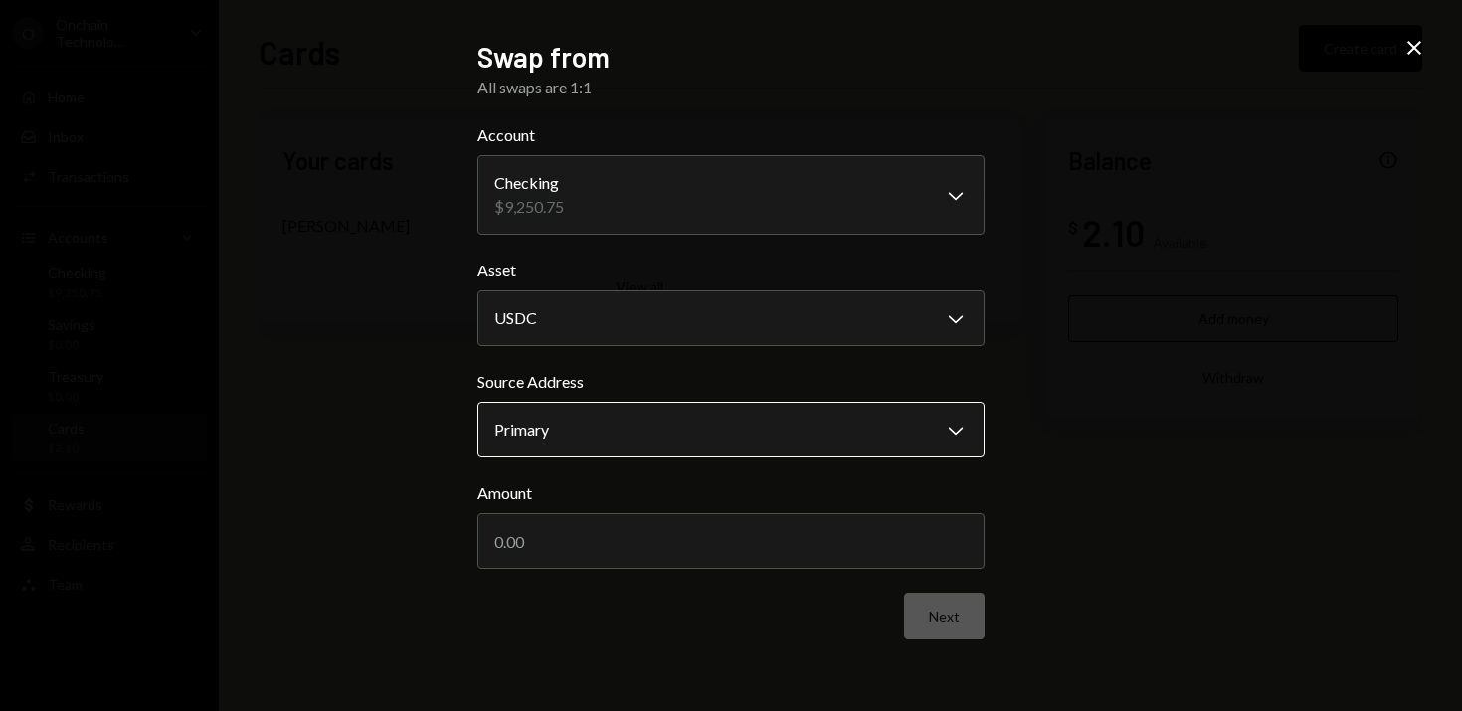
click at [729, 439] on body "**********" at bounding box center [731, 355] width 1462 height 711
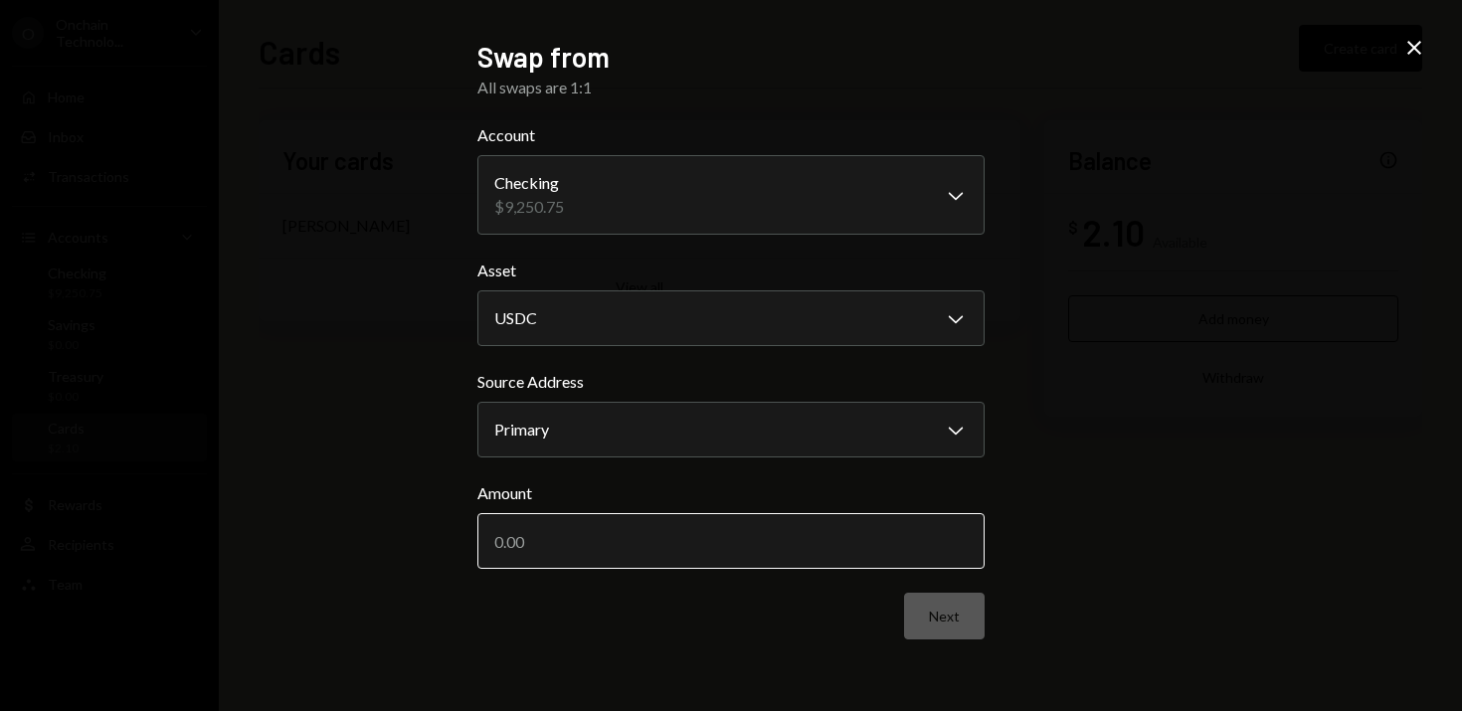
click at [636, 566] on input "Amount" at bounding box center [731, 541] width 507 height 56
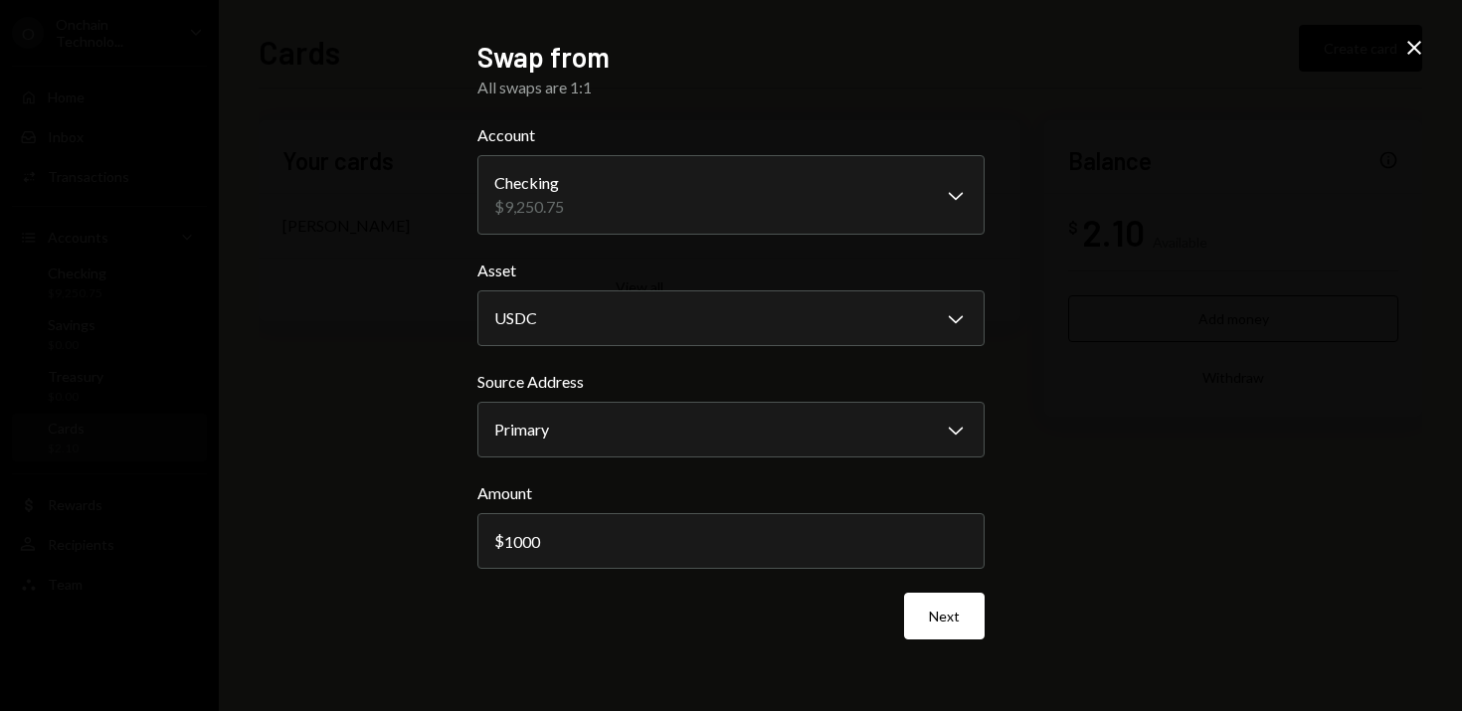
type input "1000"
click at [1198, 505] on div "**********" at bounding box center [731, 355] width 1462 height 711
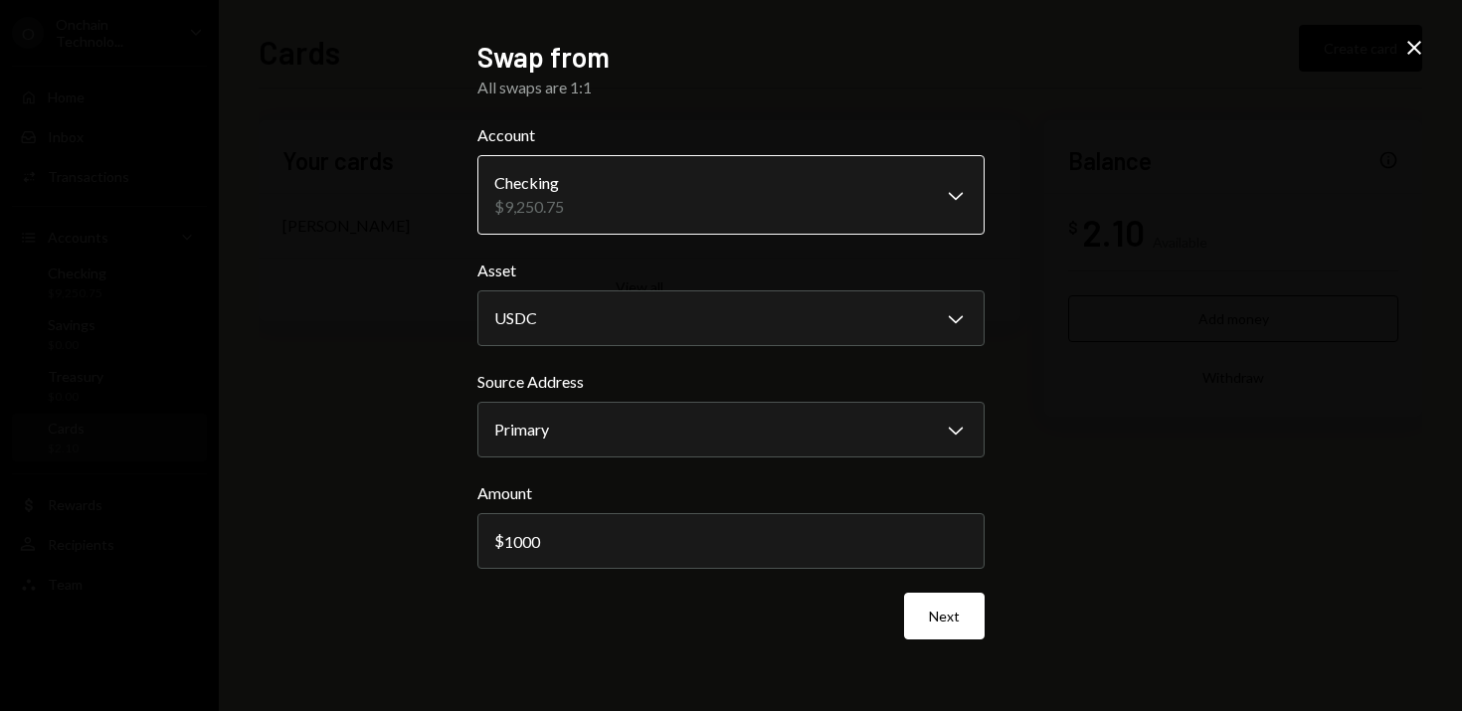
click at [965, 193] on body "**********" at bounding box center [731, 355] width 1462 height 711
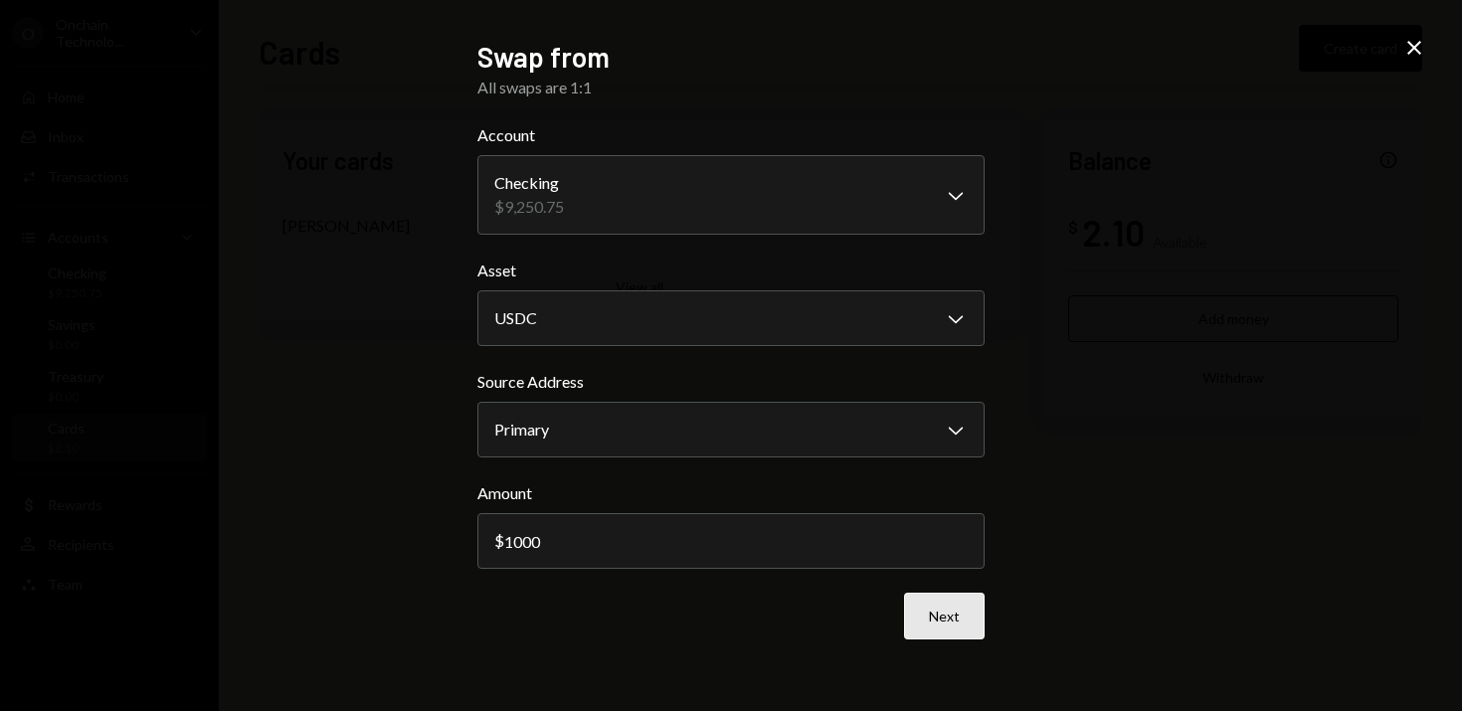
click at [949, 624] on button "Next" at bounding box center [944, 616] width 81 height 47
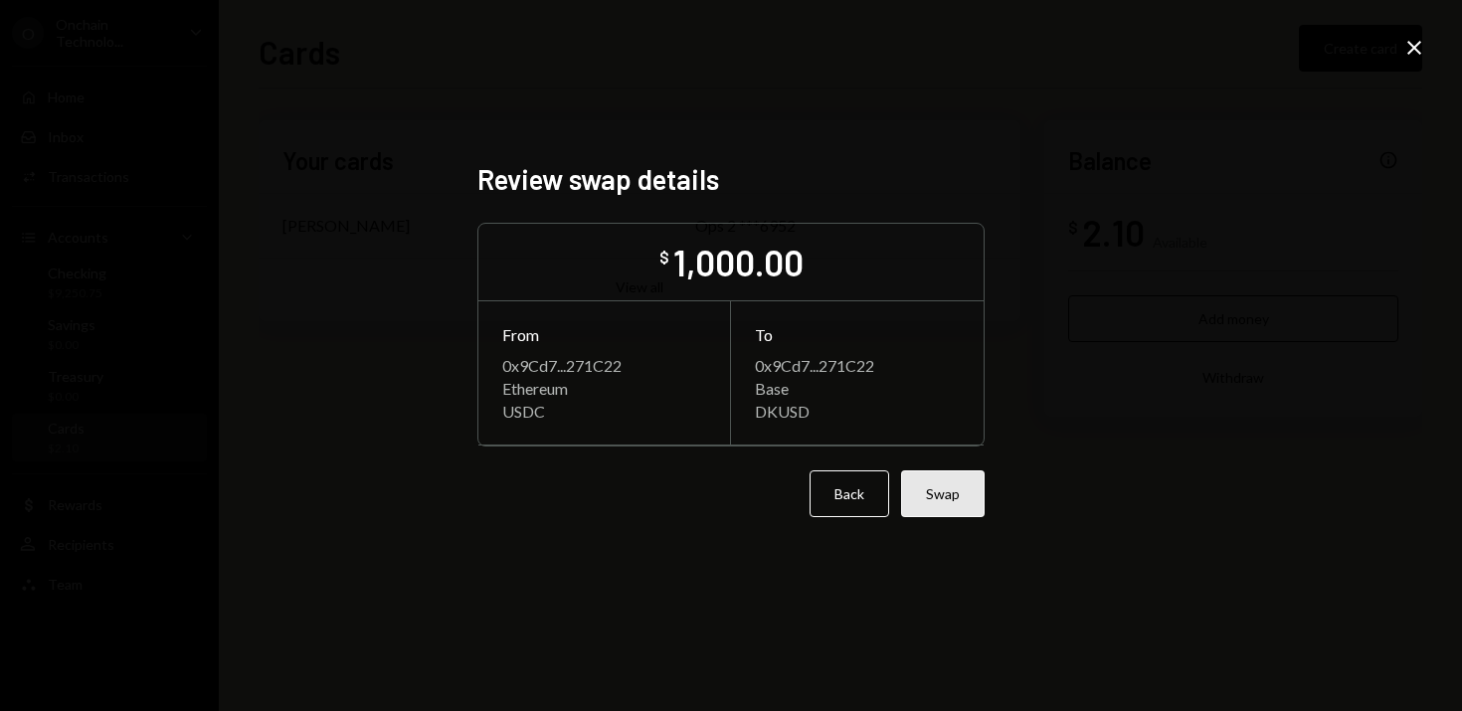
click at [954, 503] on button "Swap" at bounding box center [943, 494] width 84 height 47
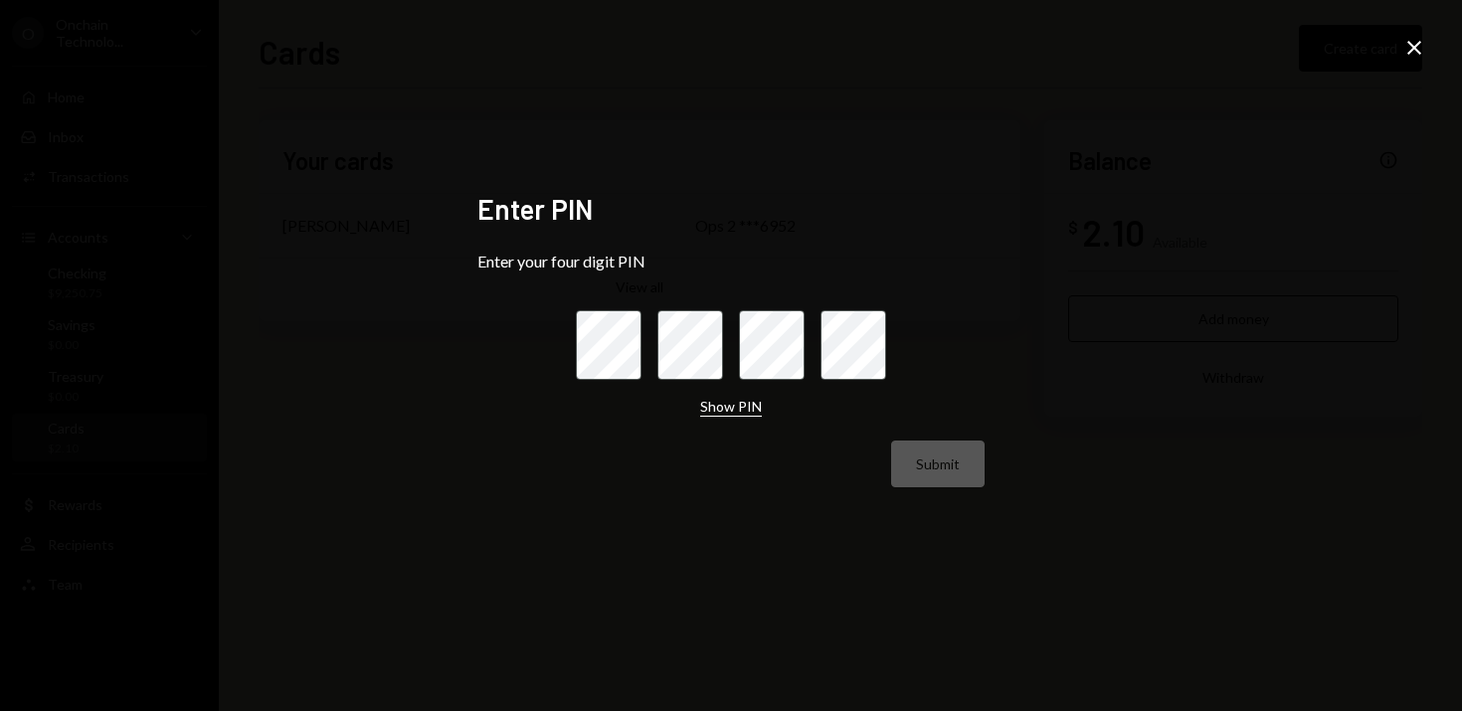
click at [734, 409] on button "Show PIN" at bounding box center [731, 407] width 62 height 19
click at [1422, 43] on icon "Close" at bounding box center [1415, 48] width 24 height 24
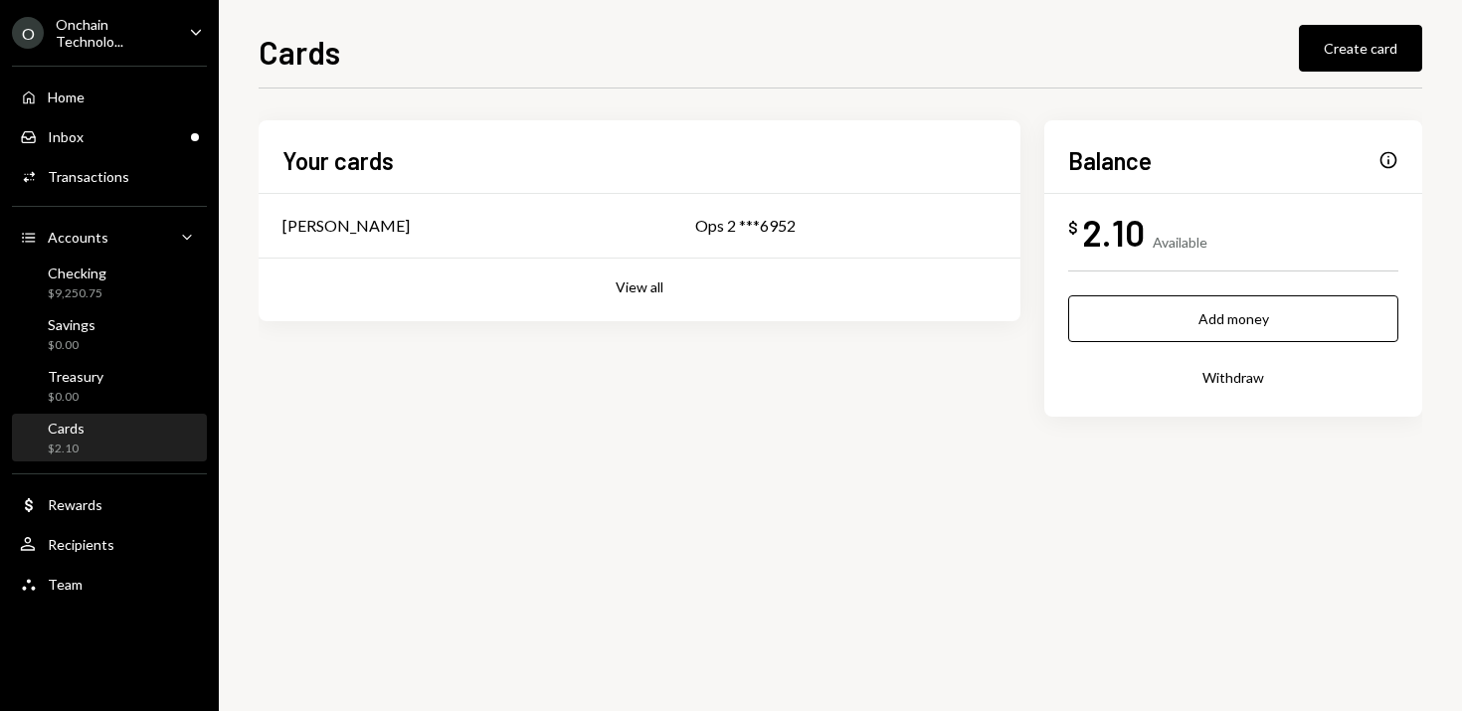
click at [828, 410] on div "Your cards Jason Dominique Ops 2 ***6952 View all Balance Info $ 2.10 Available…" at bounding box center [841, 268] width 1164 height 296
